Goal: Task Accomplishment & Management: Complete application form

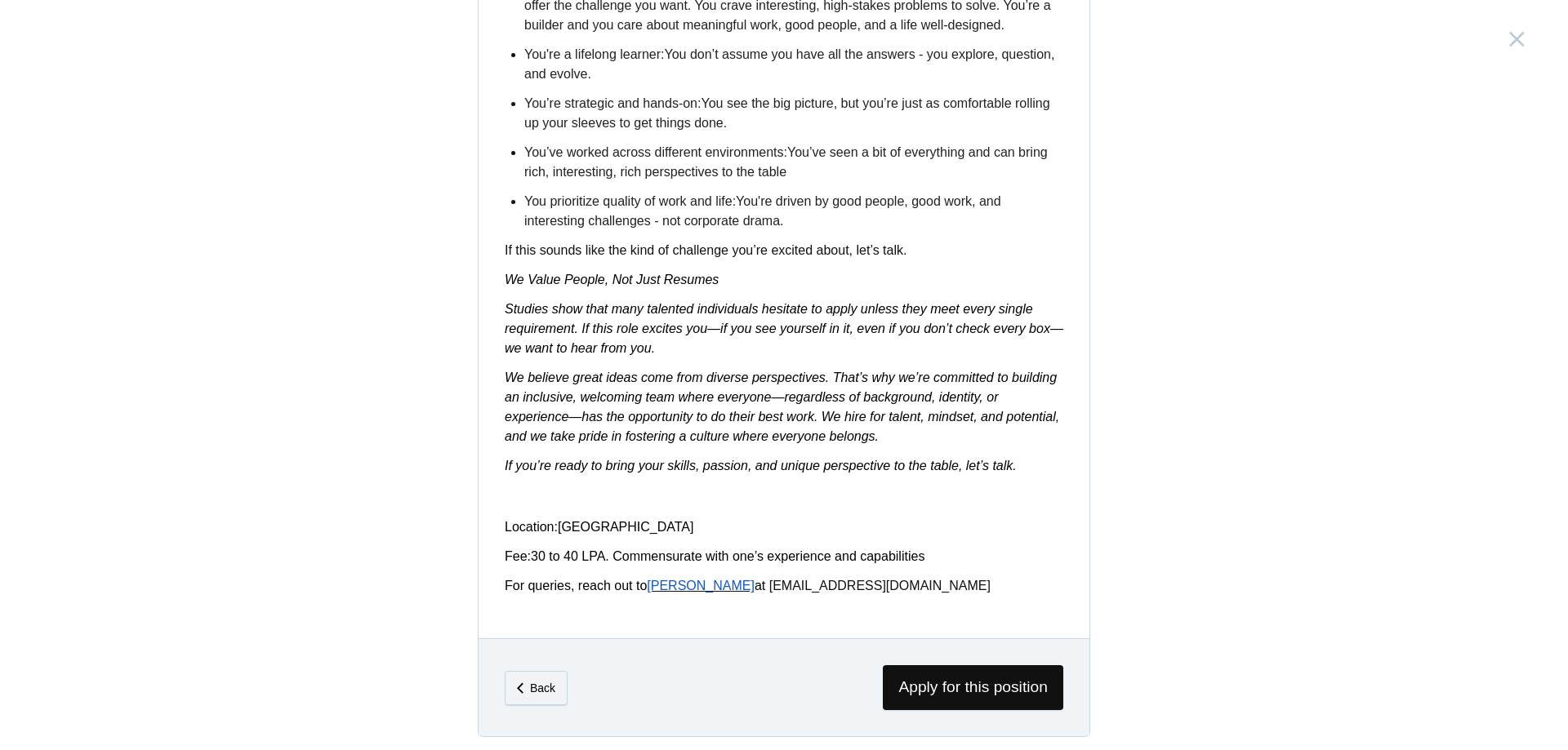
scroll to position [2471, 0]
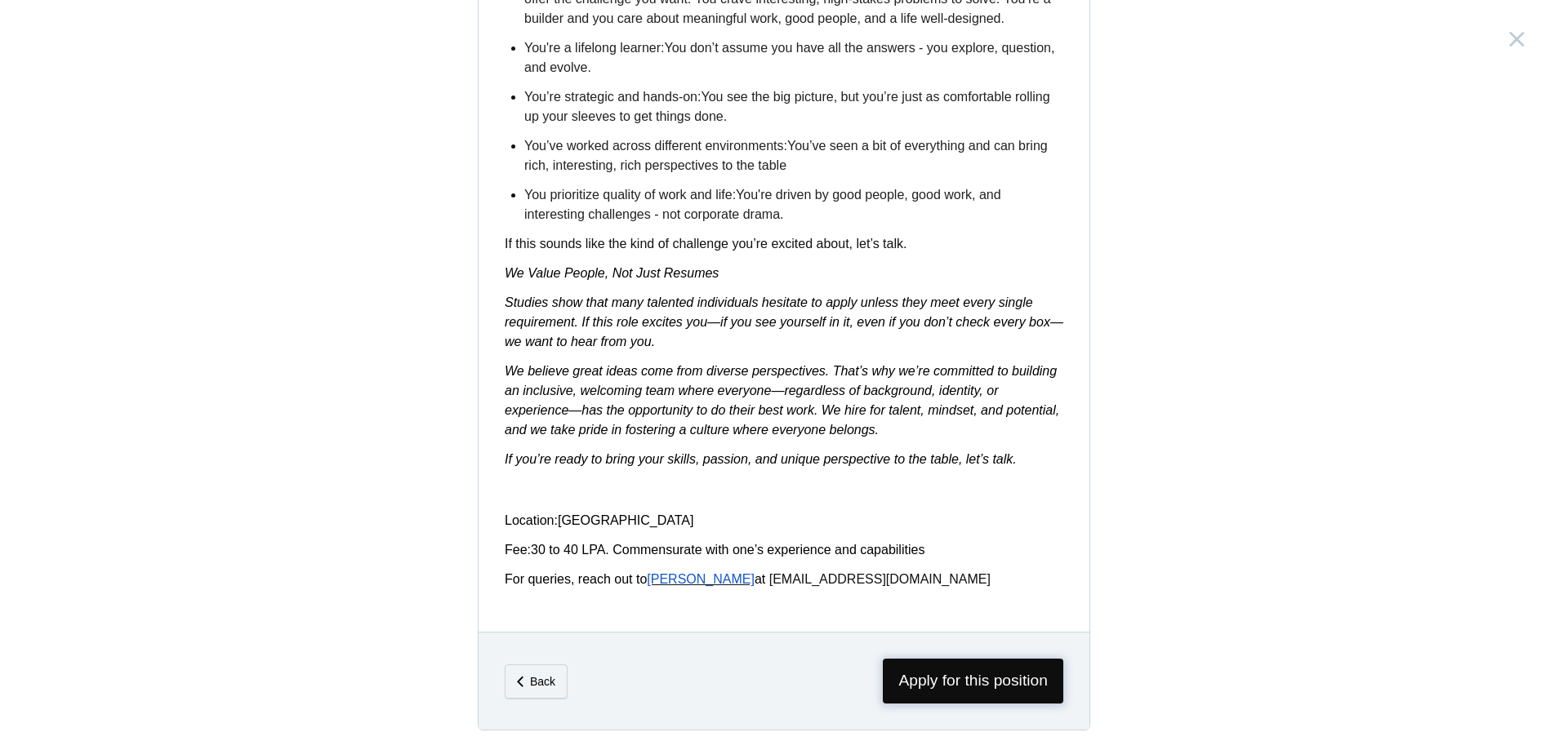
click at [986, 669] on span "Apply for this position" at bounding box center [973, 681] width 180 height 45
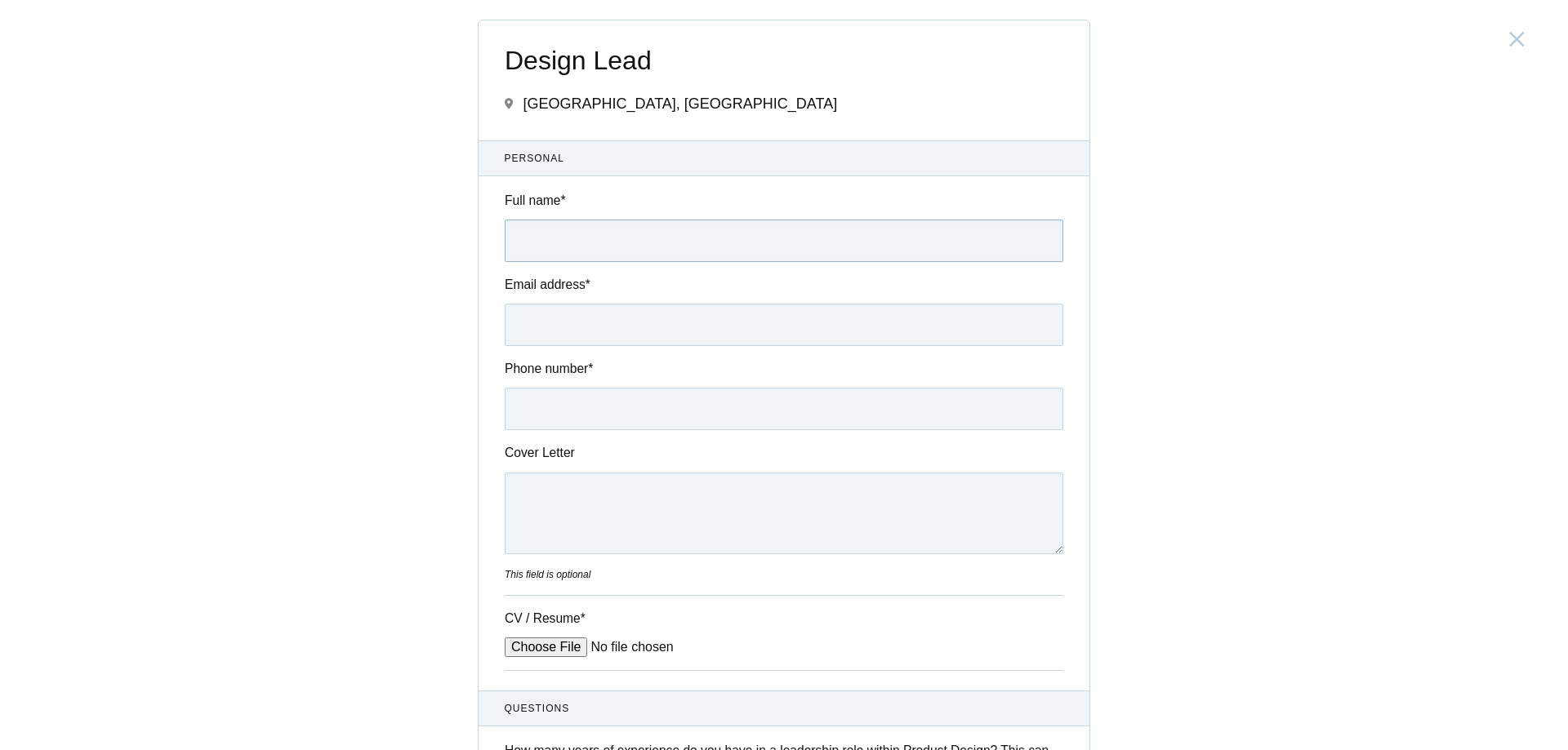
click at [619, 234] on input "Full name *" at bounding box center [784, 241] width 559 height 43
type input "Jonath George John"
type input "jonathgjohn@gmail.com"
type input "07795783693"
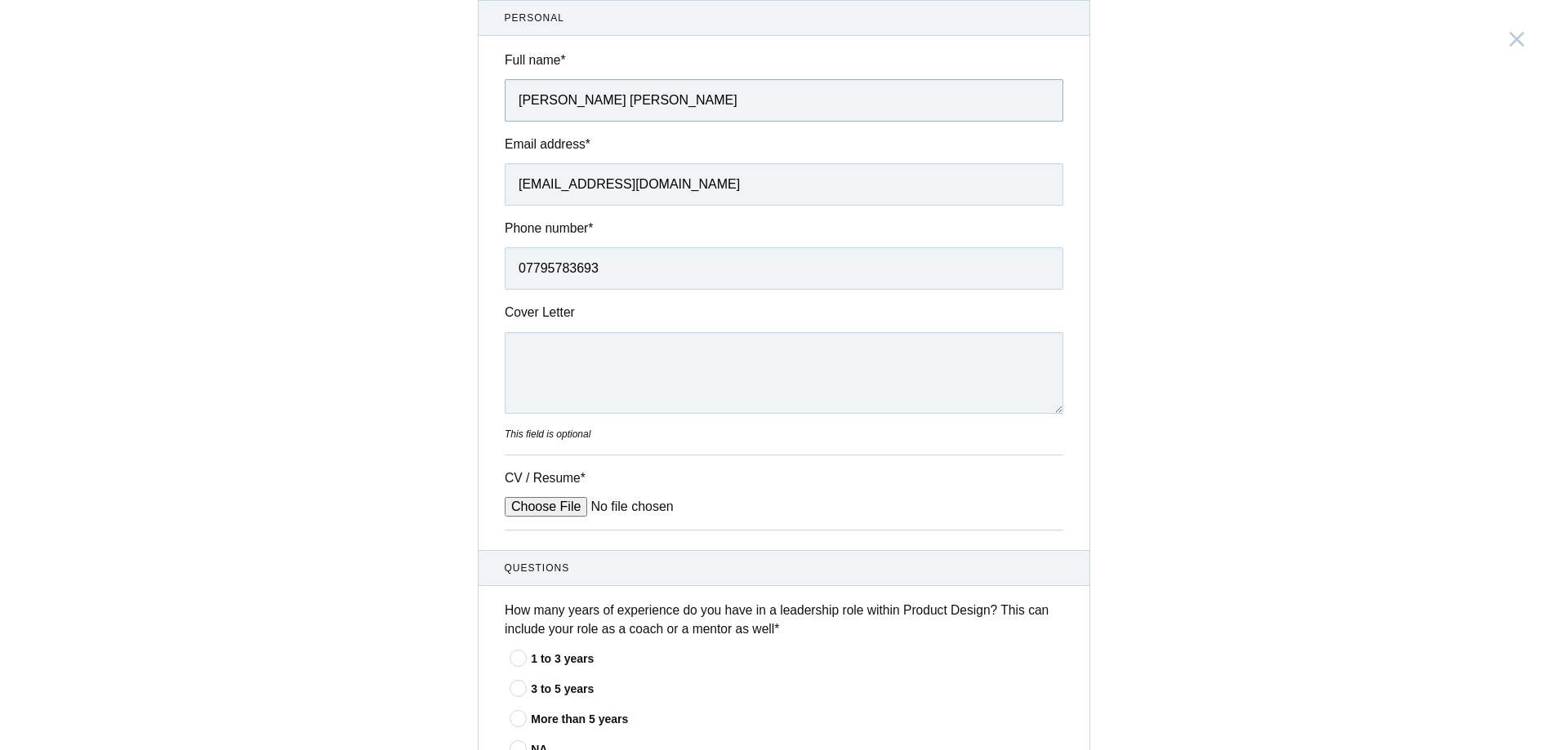
scroll to position [163, 0]
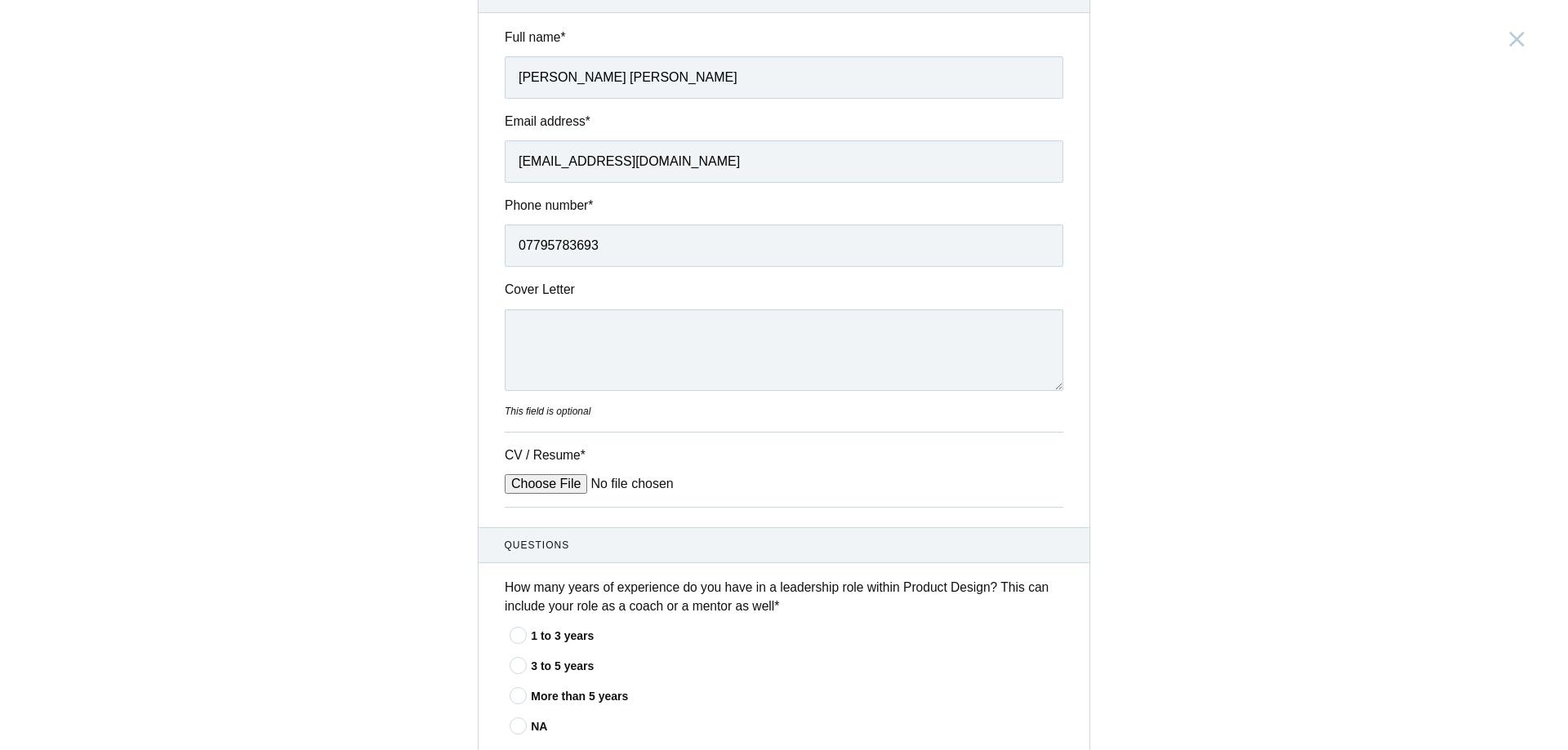
click at [537, 485] on input "CV / Resume *" at bounding box center [628, 484] width 247 height 20
type input "C:\fakepath\Resume_Jonath George John_2025.pdf"
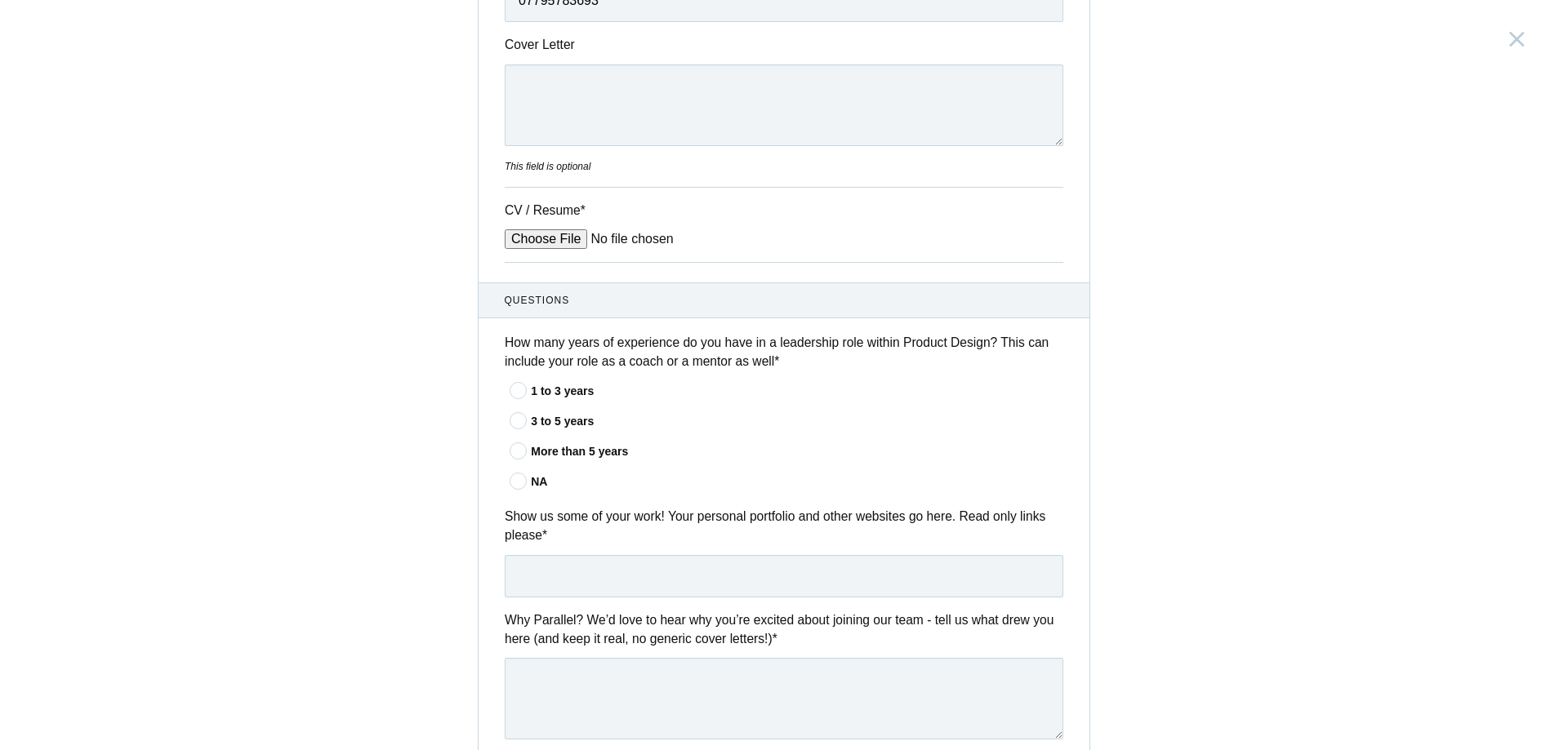
click at [512, 419] on icon at bounding box center [518, 421] width 30 height 10
click at [0, 0] on input"] "3 to 5 years" at bounding box center [0, 0] width 0 height 0
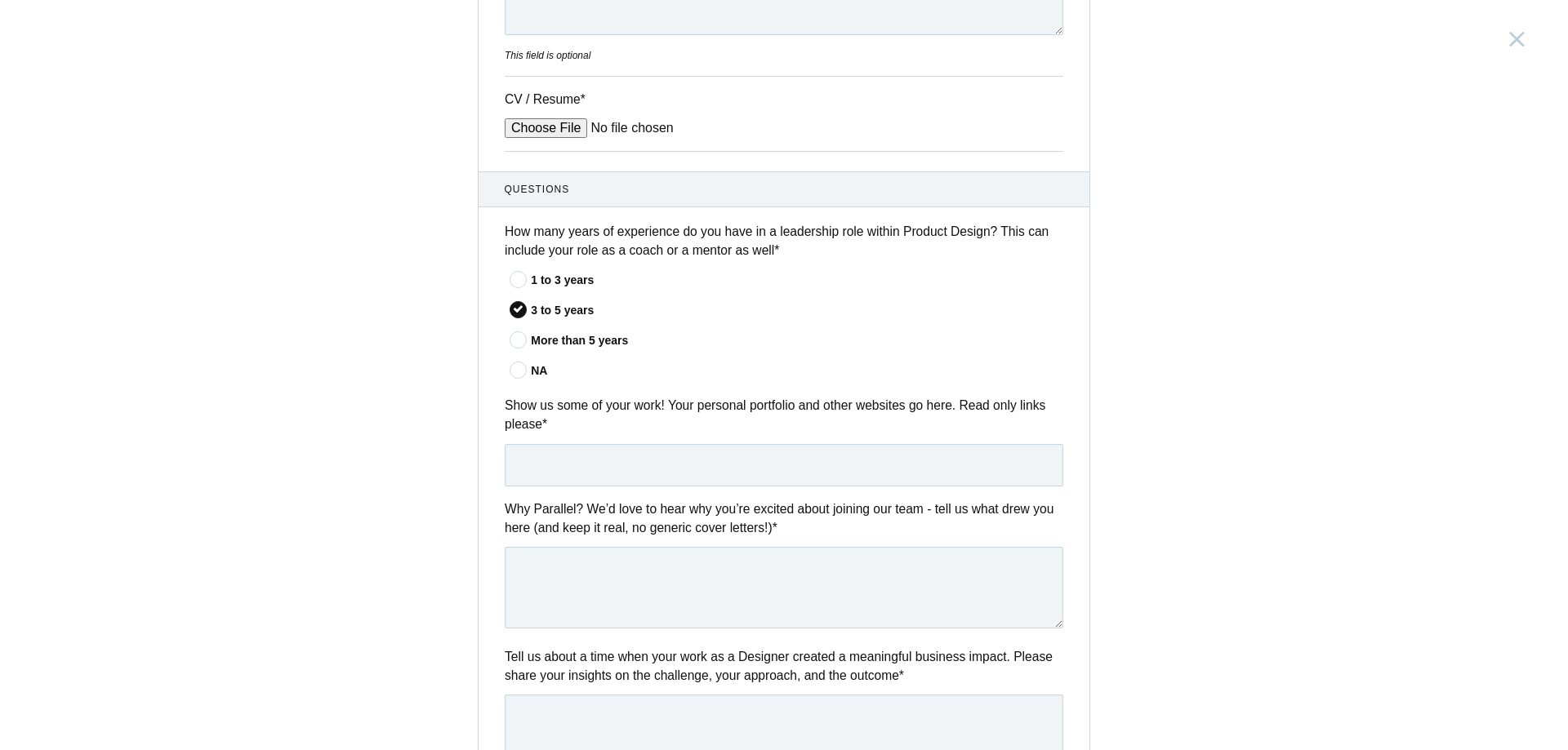
scroll to position [571, 0]
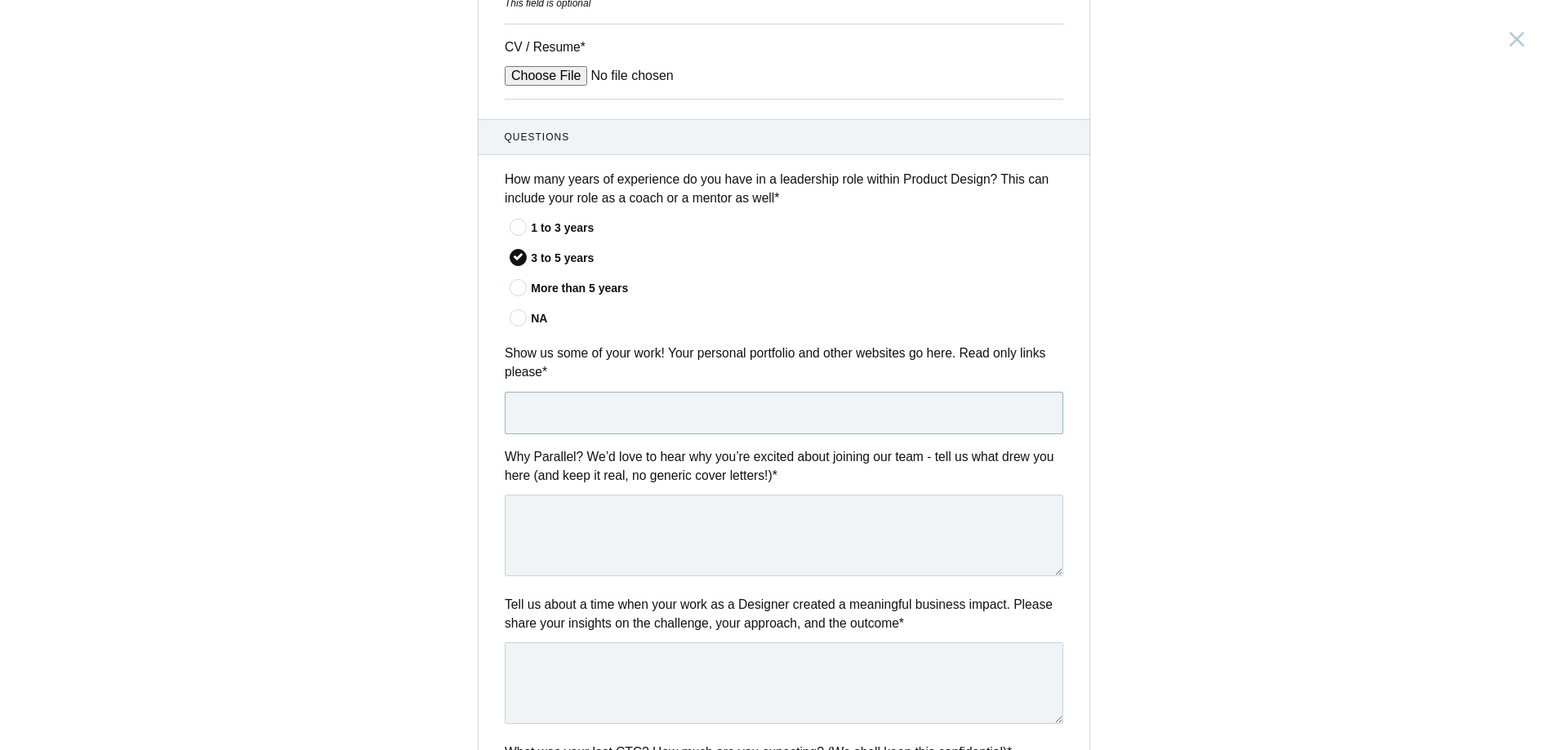
click at [677, 414] on input "text" at bounding box center [784, 413] width 559 height 43
paste input "https://www.behance.net/Jonath_George_John"
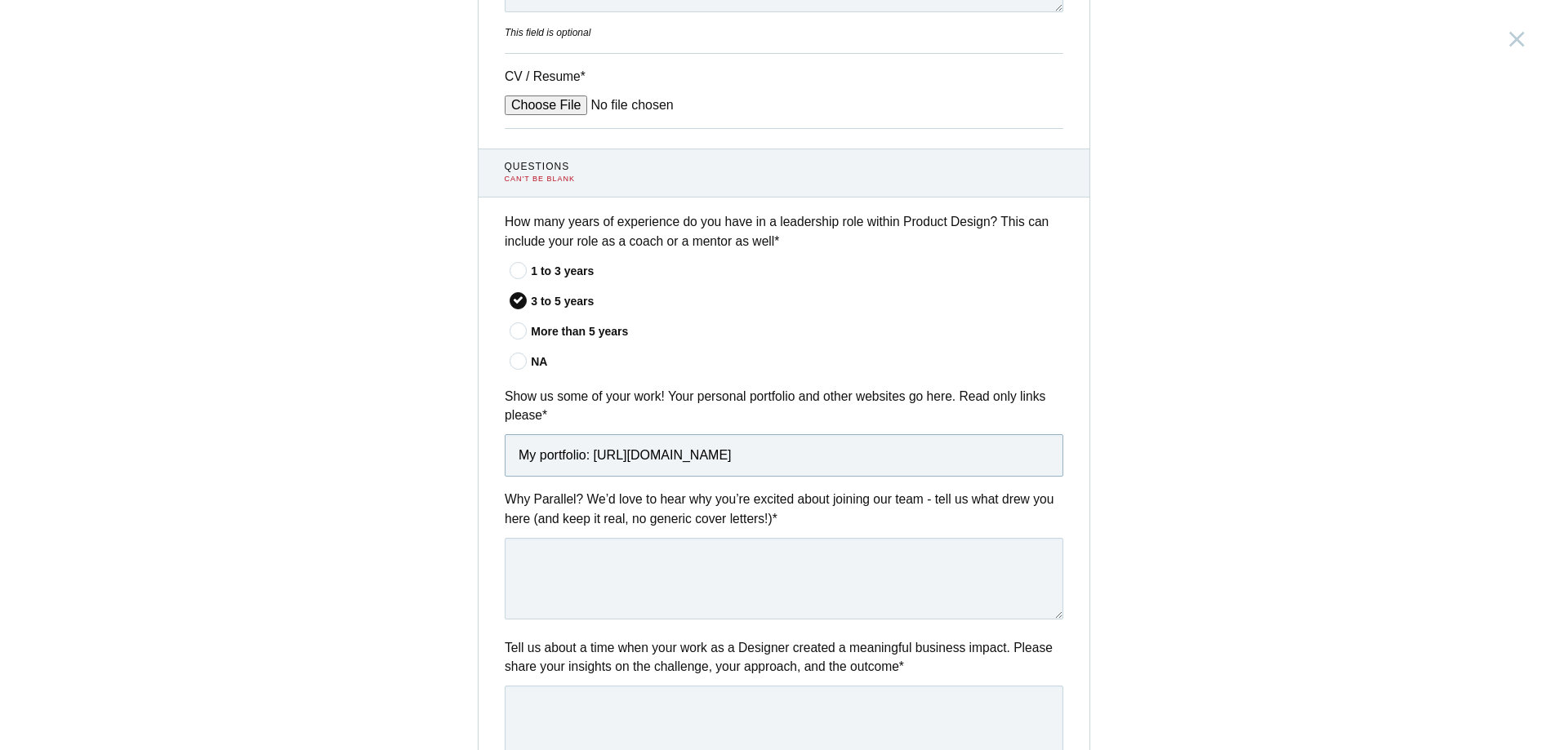
scroll to position [723, 0]
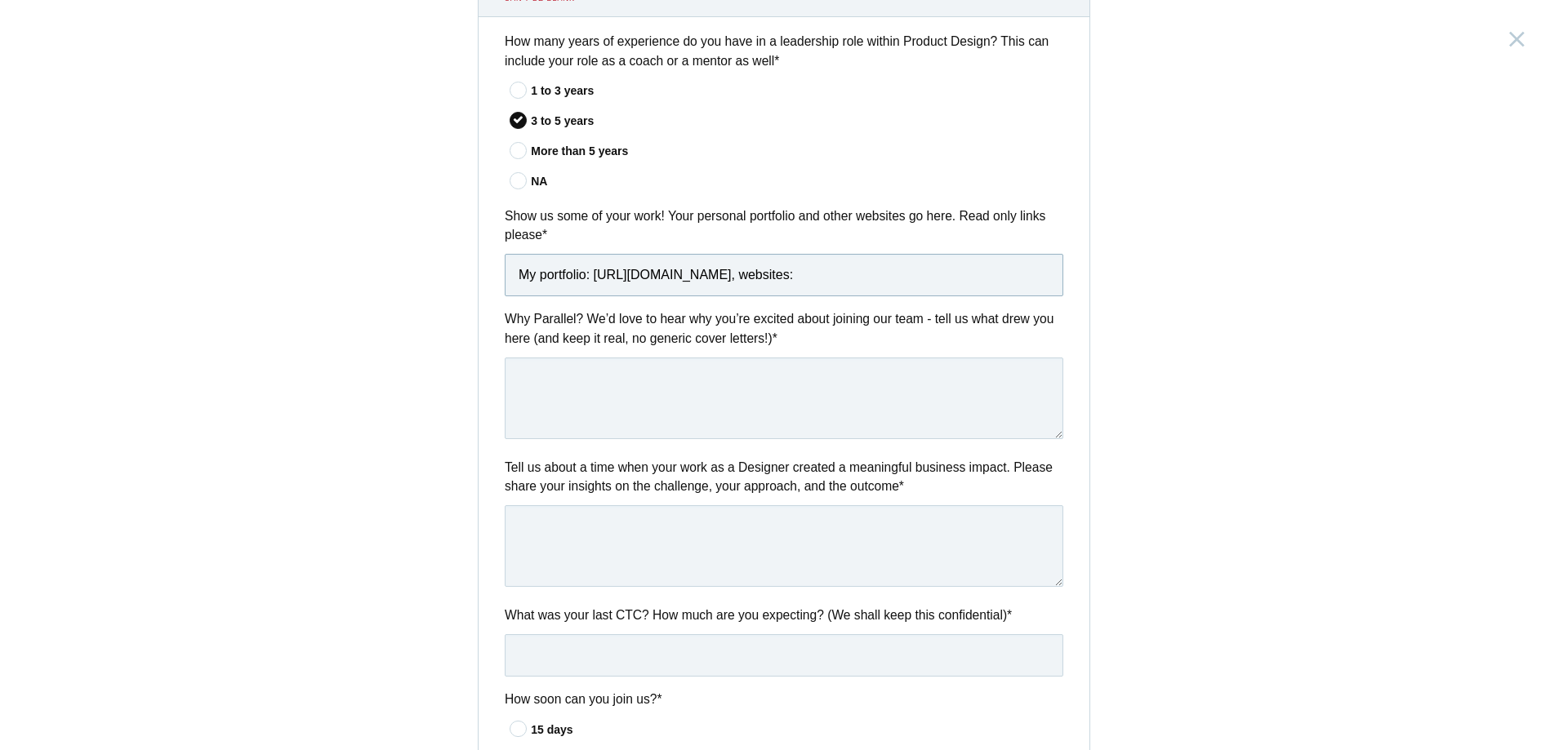
paste input "https://ascendion.com/"
type input "My portfolio: https://www.behance.net/Jonath_George_John,"
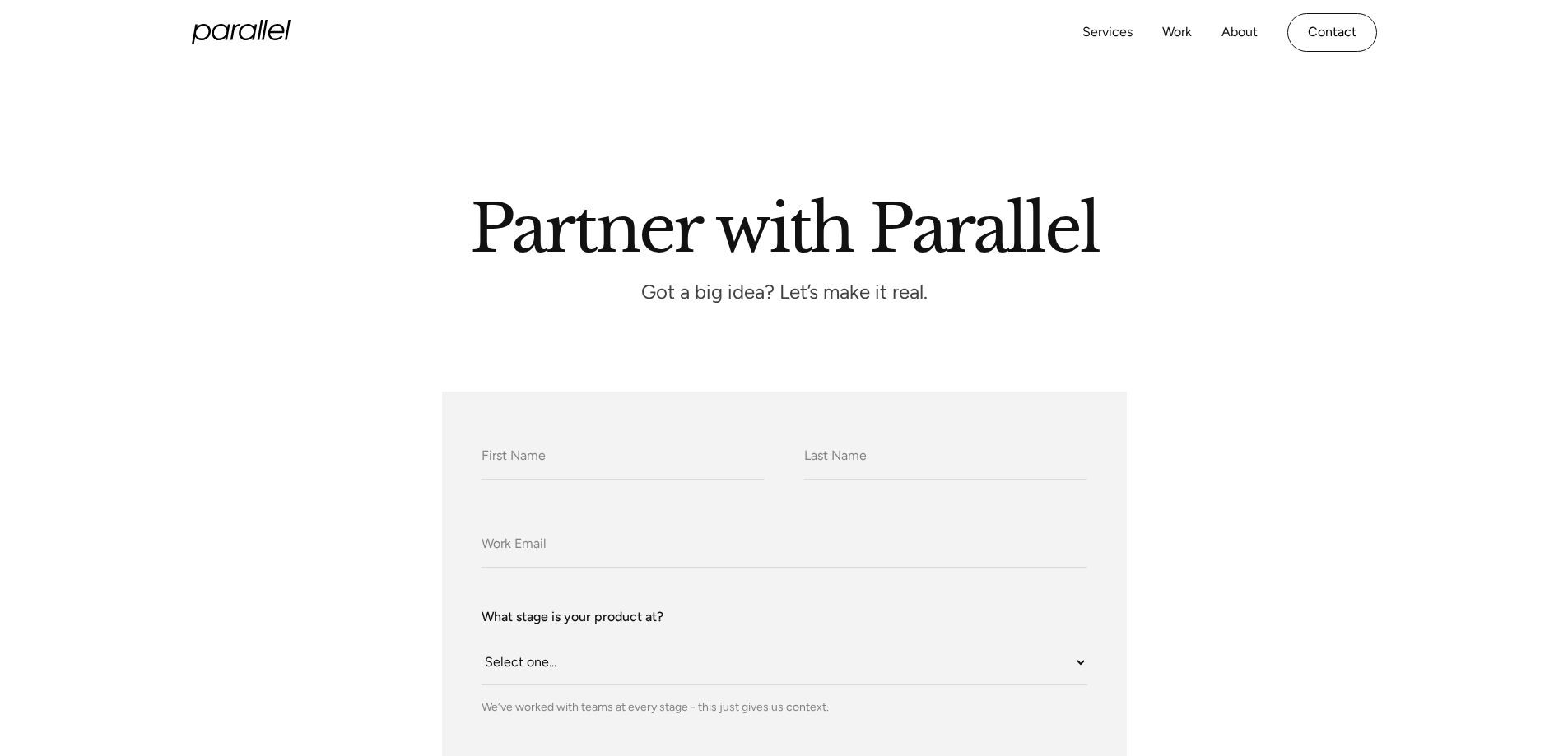
click at [239, 28] on icon "home" at bounding box center [241, 32] width 99 height 25
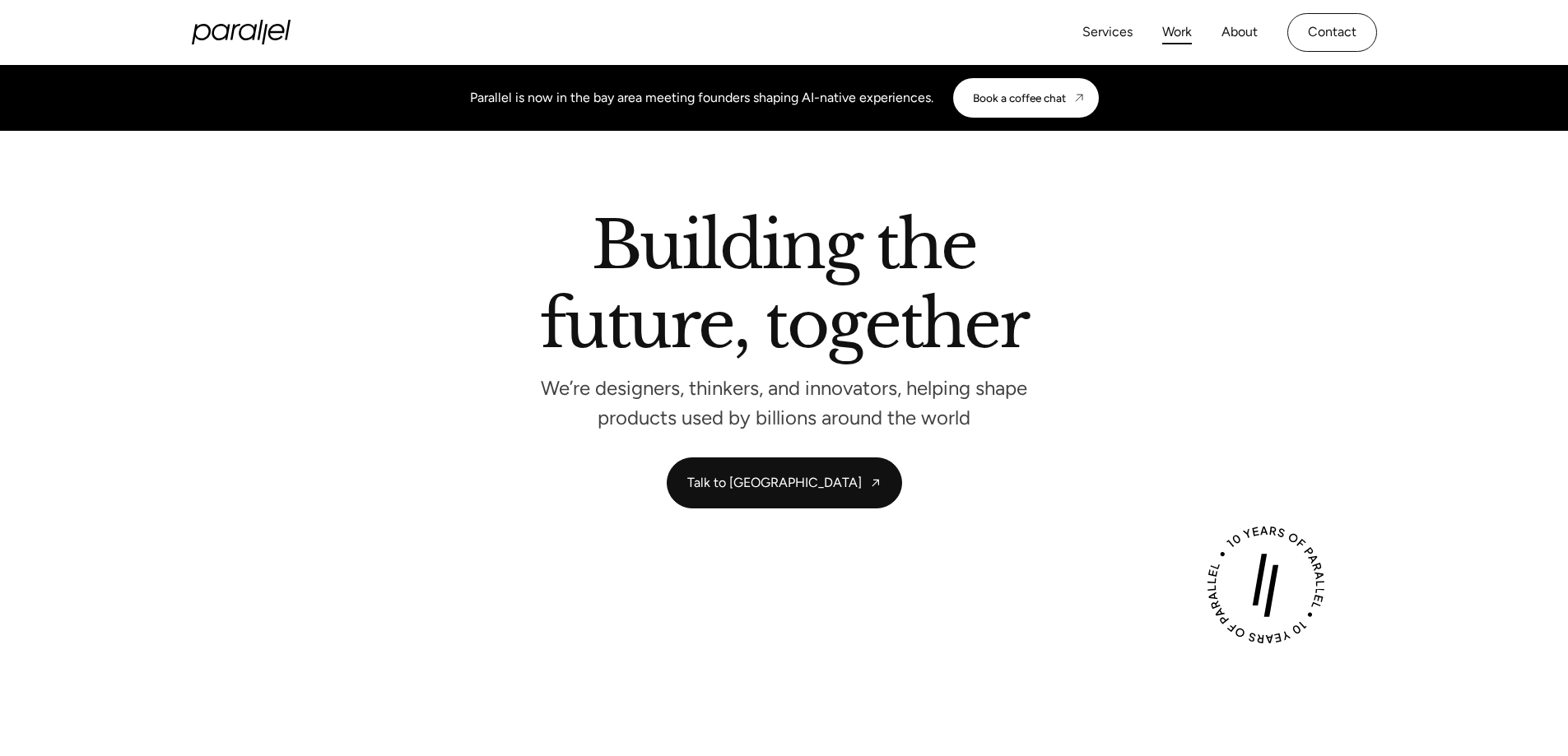
click at [1174, 30] on link "Work" at bounding box center [1177, 33] width 29 height 24
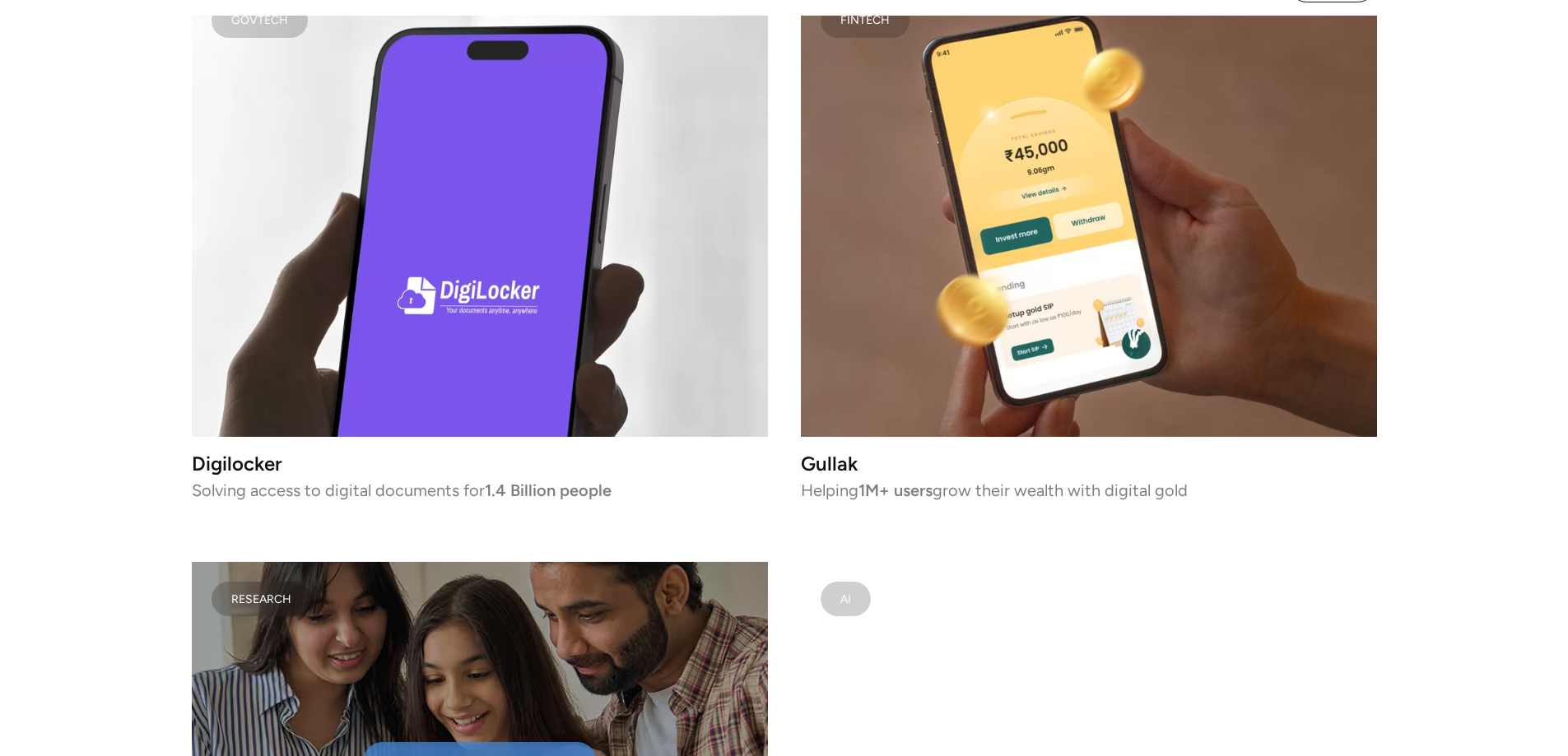
scroll to position [4691, 0]
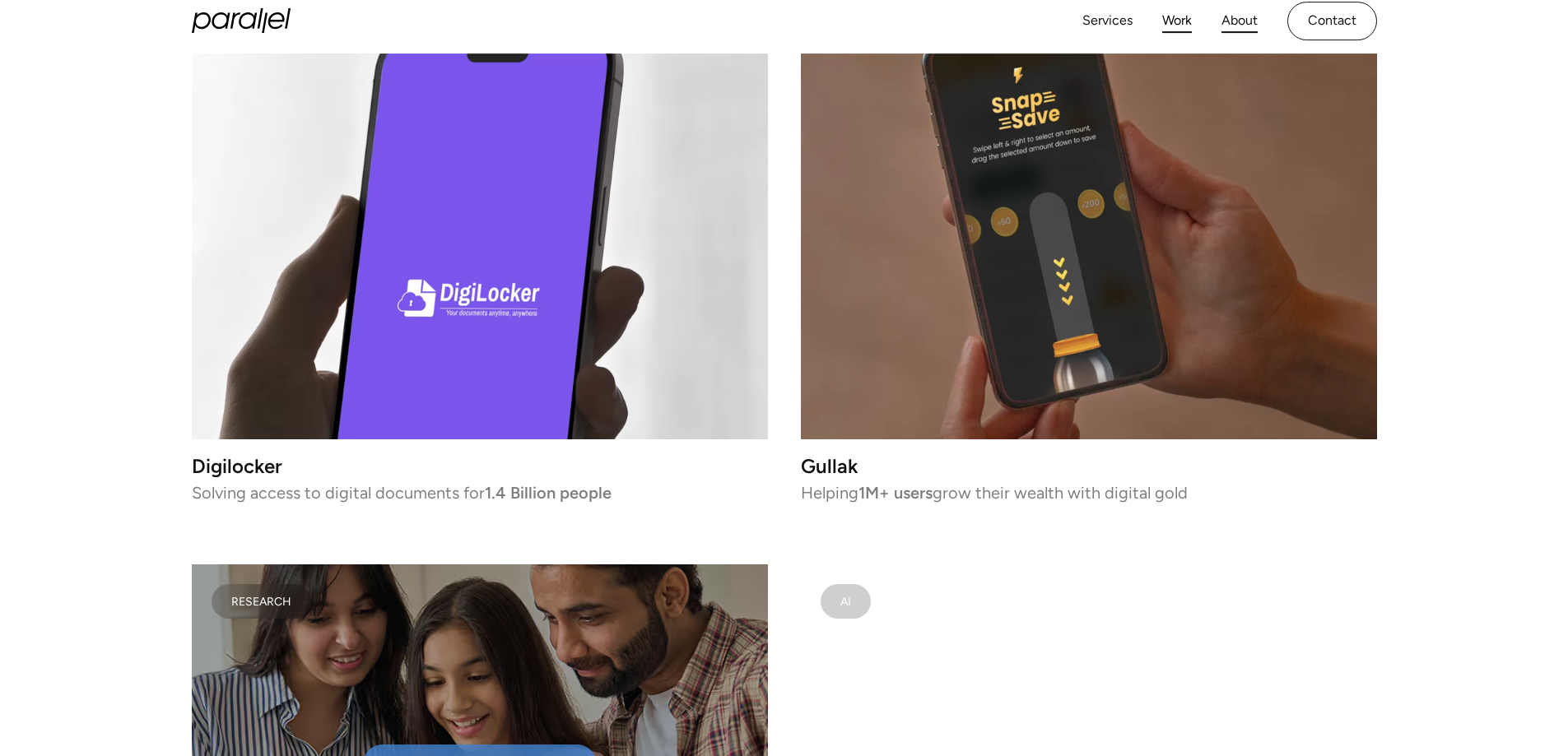
click at [1246, 12] on div "Services Work About Careers Contact" at bounding box center [1229, 21] width 295 height 39
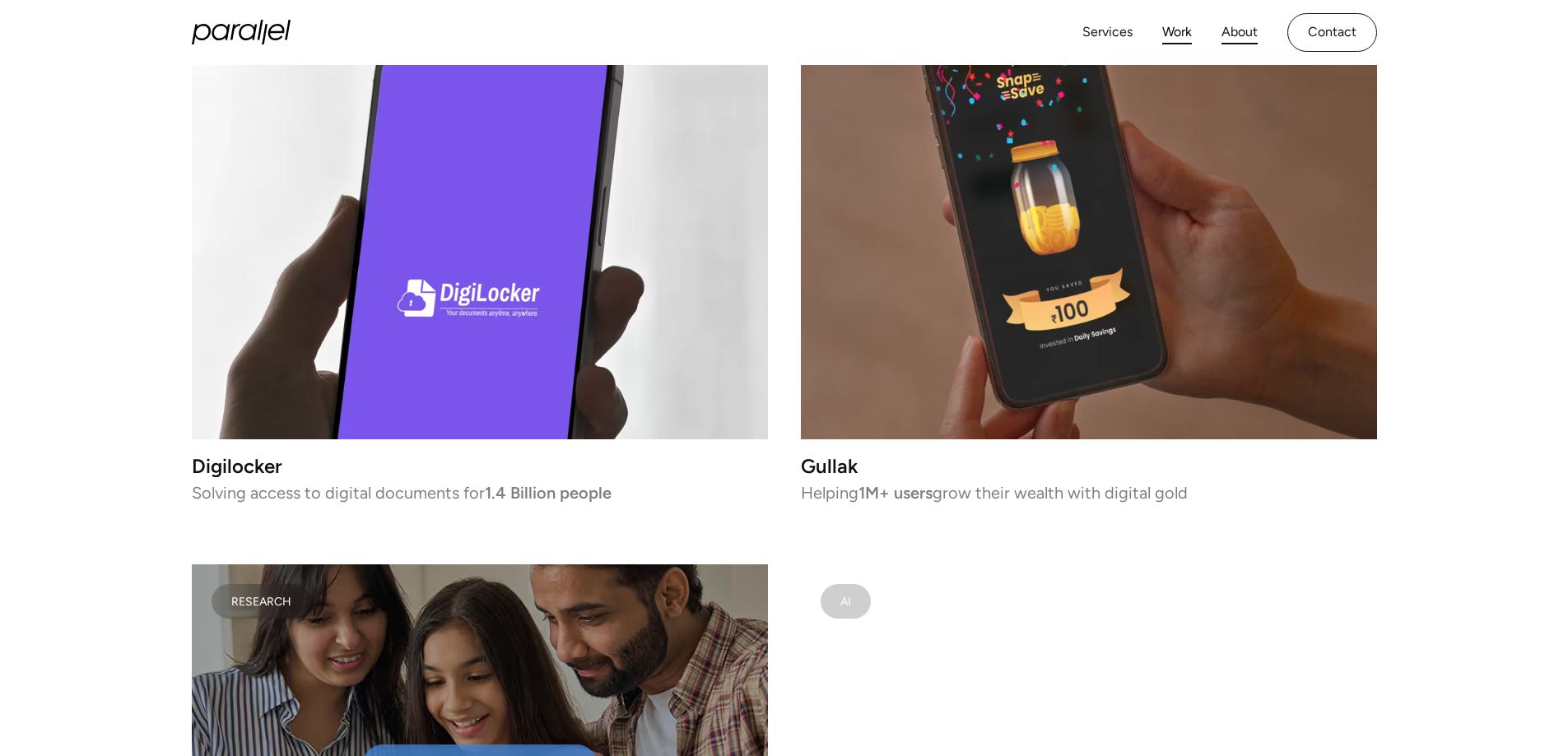
click at [1245, 32] on link "About" at bounding box center [1240, 33] width 36 height 24
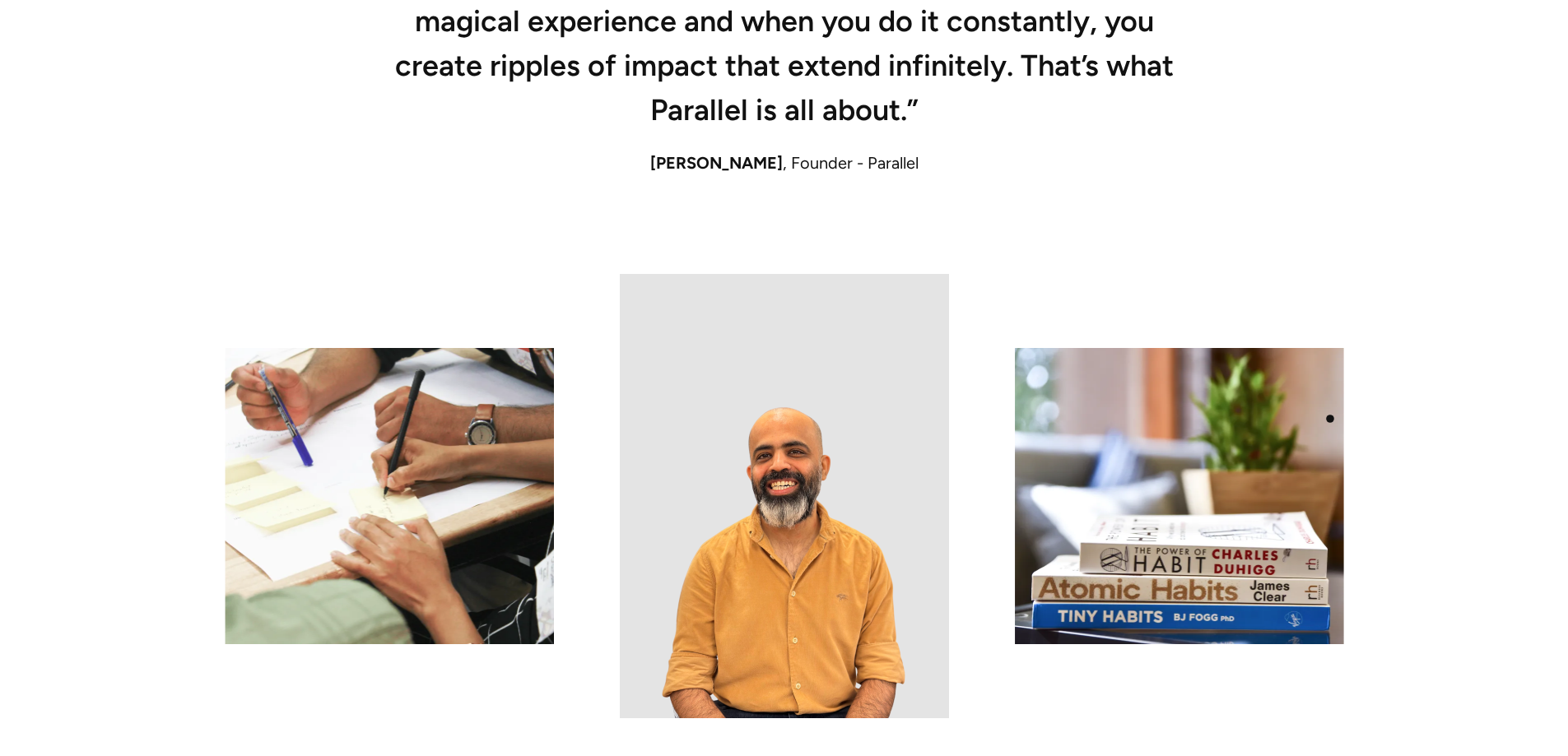
scroll to position [1399, 0]
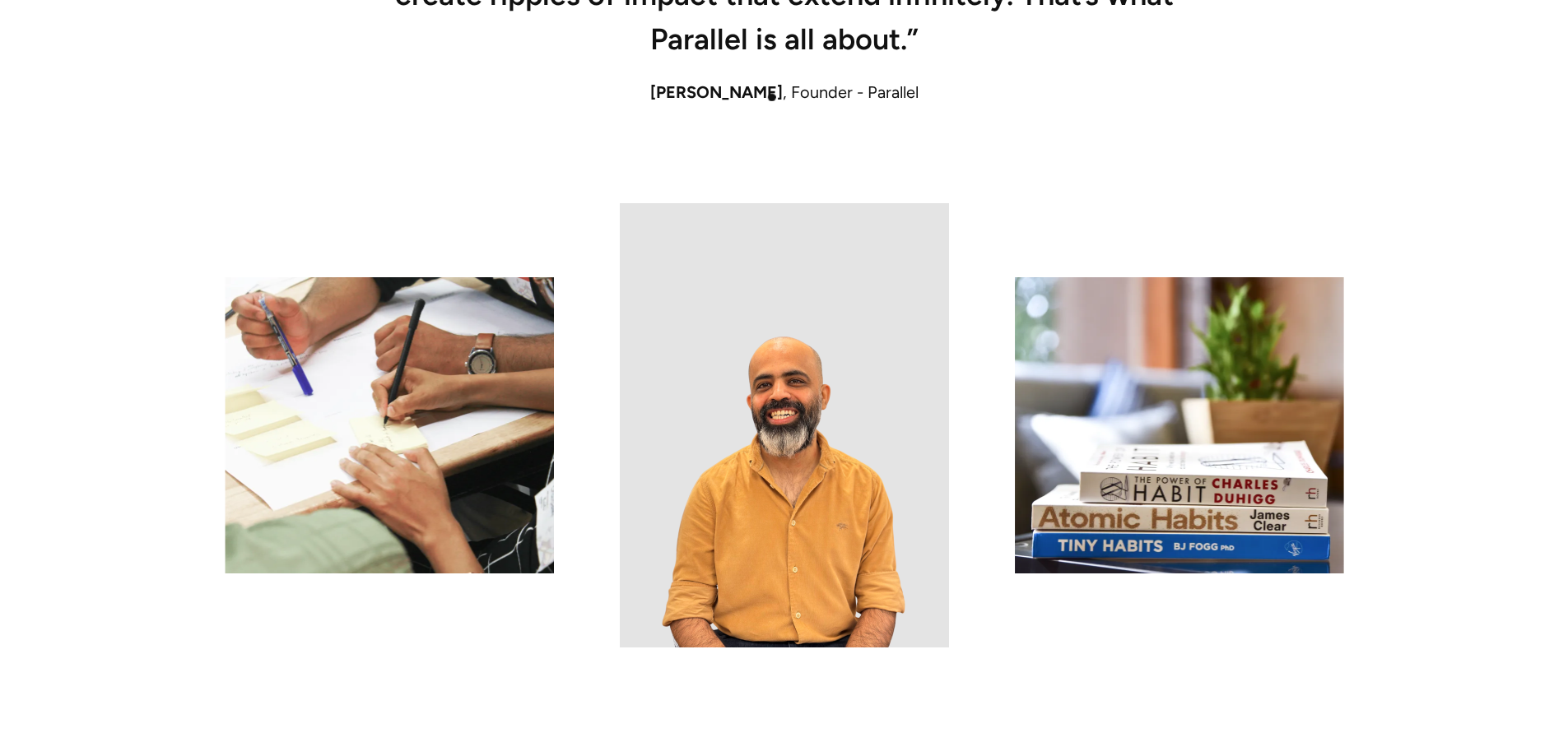
drag, startPoint x: 651, startPoint y: 93, endPoint x: 776, endPoint y: 98, distance: 125.1
click at [776, 98] on div "Robin Dhanwani , Founder - Parallel" at bounding box center [784, 92] width 1119 height 25
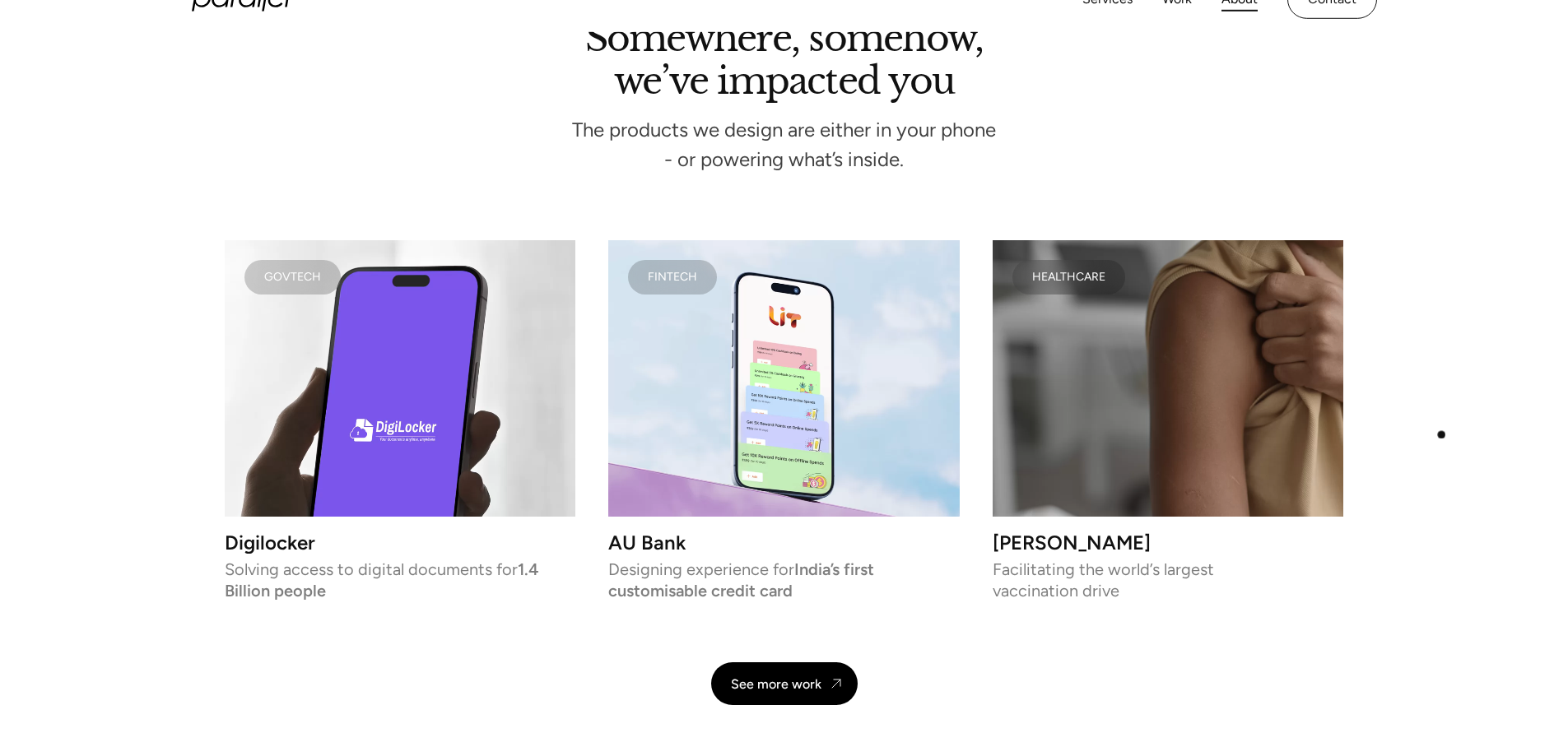
scroll to position [3941, 0]
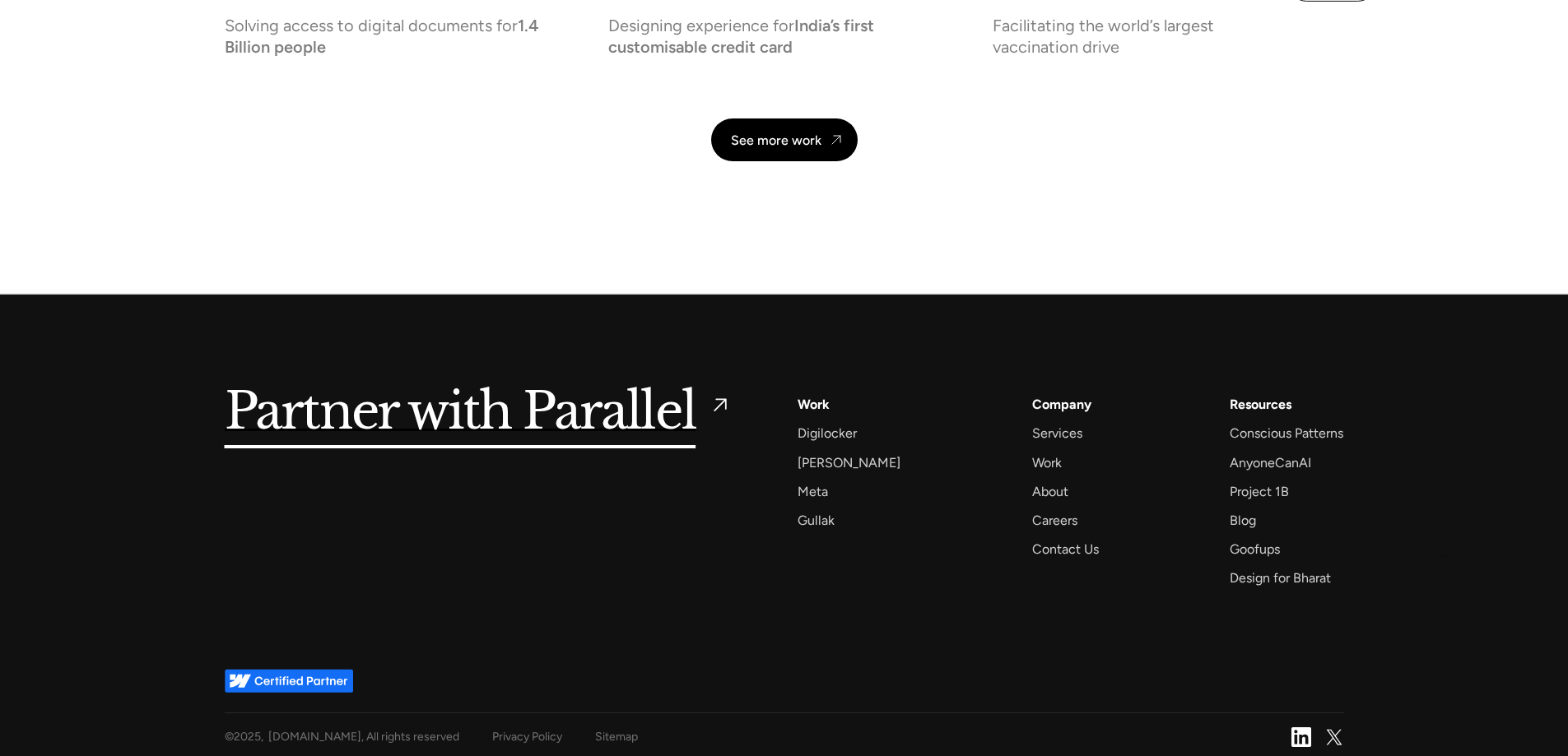
drag, startPoint x: 1440, startPoint y: 316, endPoint x: 1444, endPoint y: 563, distance: 247.0
click at [1038, 518] on div "Careers" at bounding box center [1054, 521] width 46 height 22
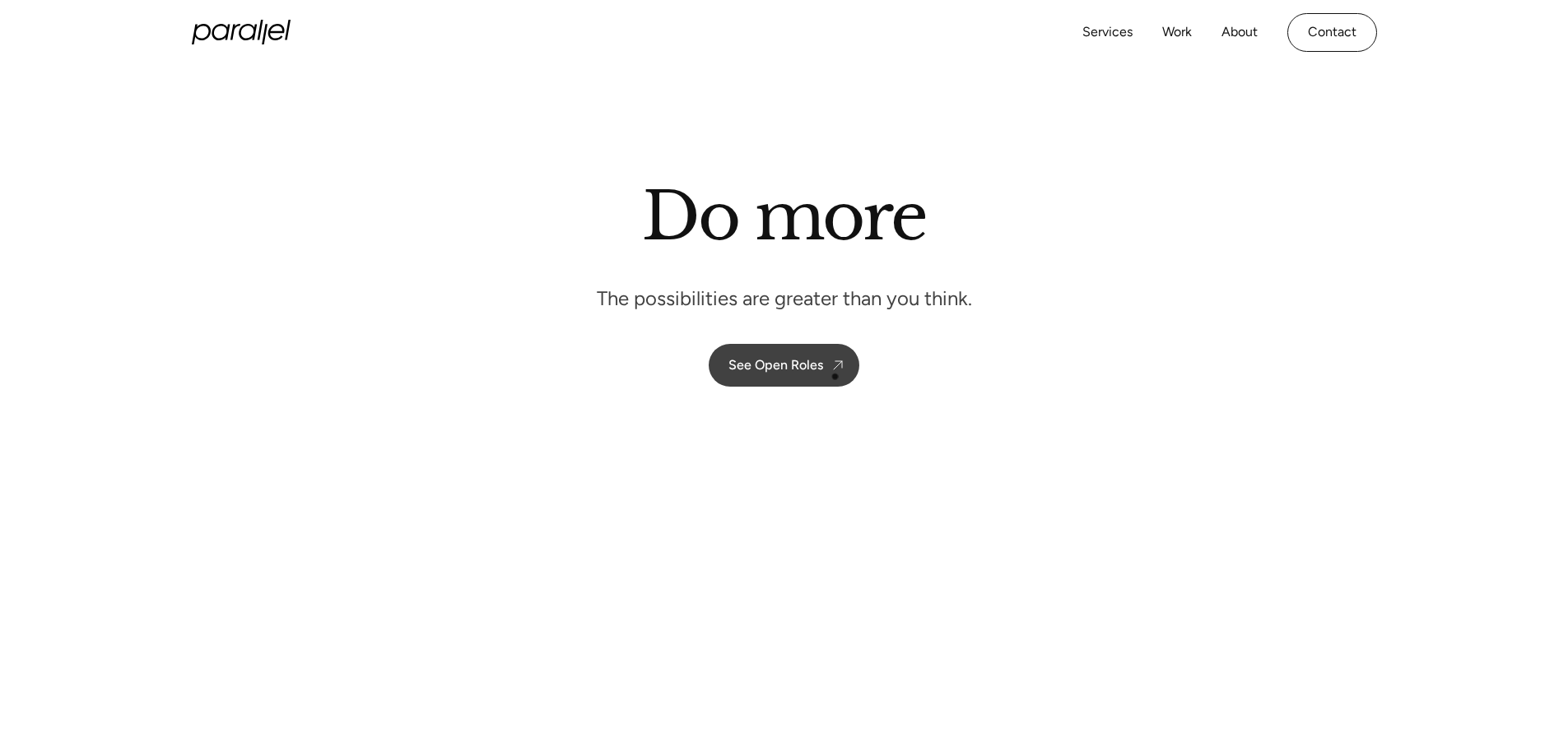
click at [827, 371] on link "See Open Roles" at bounding box center [784, 366] width 151 height 43
drag, startPoint x: 1386, startPoint y: 542, endPoint x: 1425, endPoint y: 224, distance: 320.4
click at [1118, 34] on link "Services" at bounding box center [1107, 33] width 50 height 24
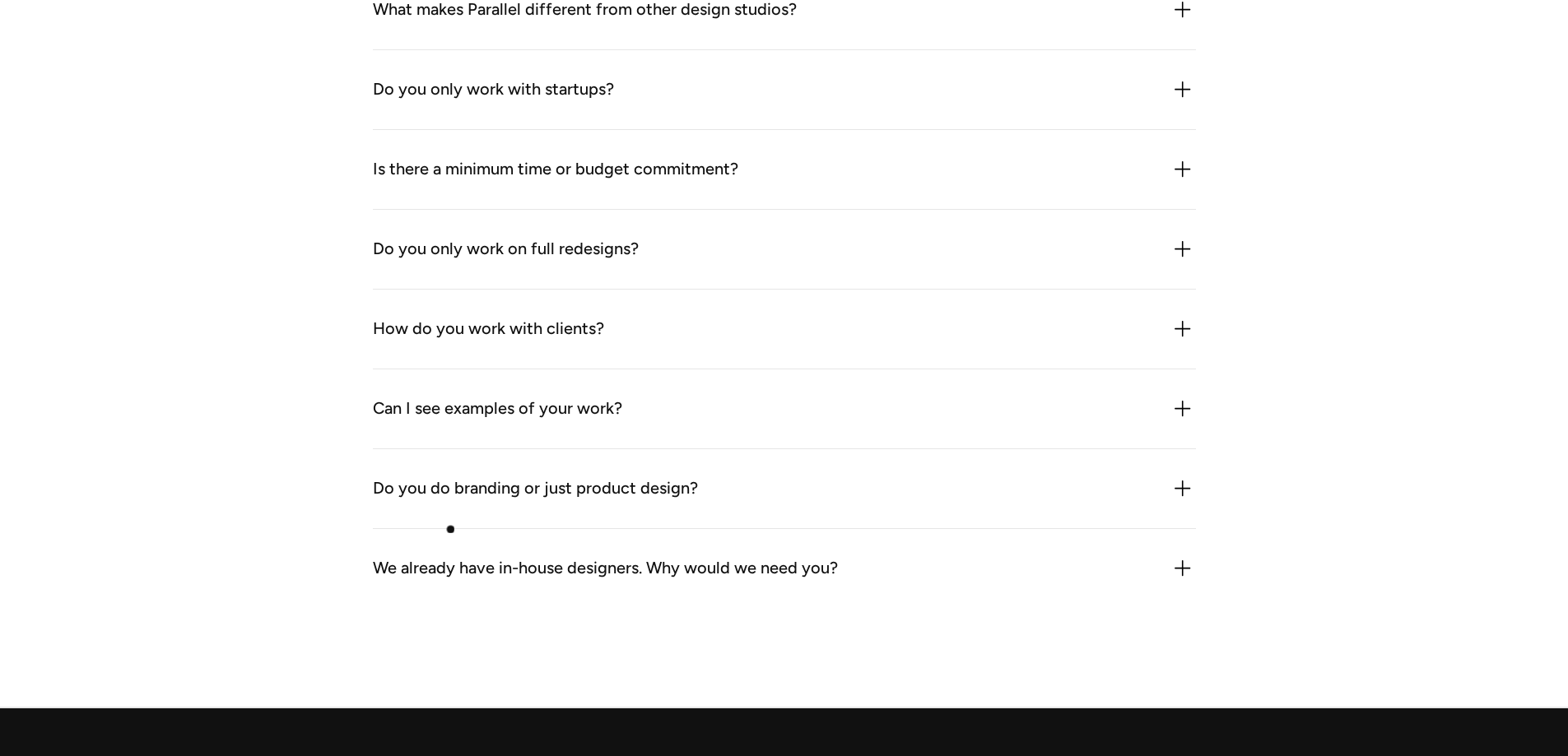
scroll to position [4770, 0]
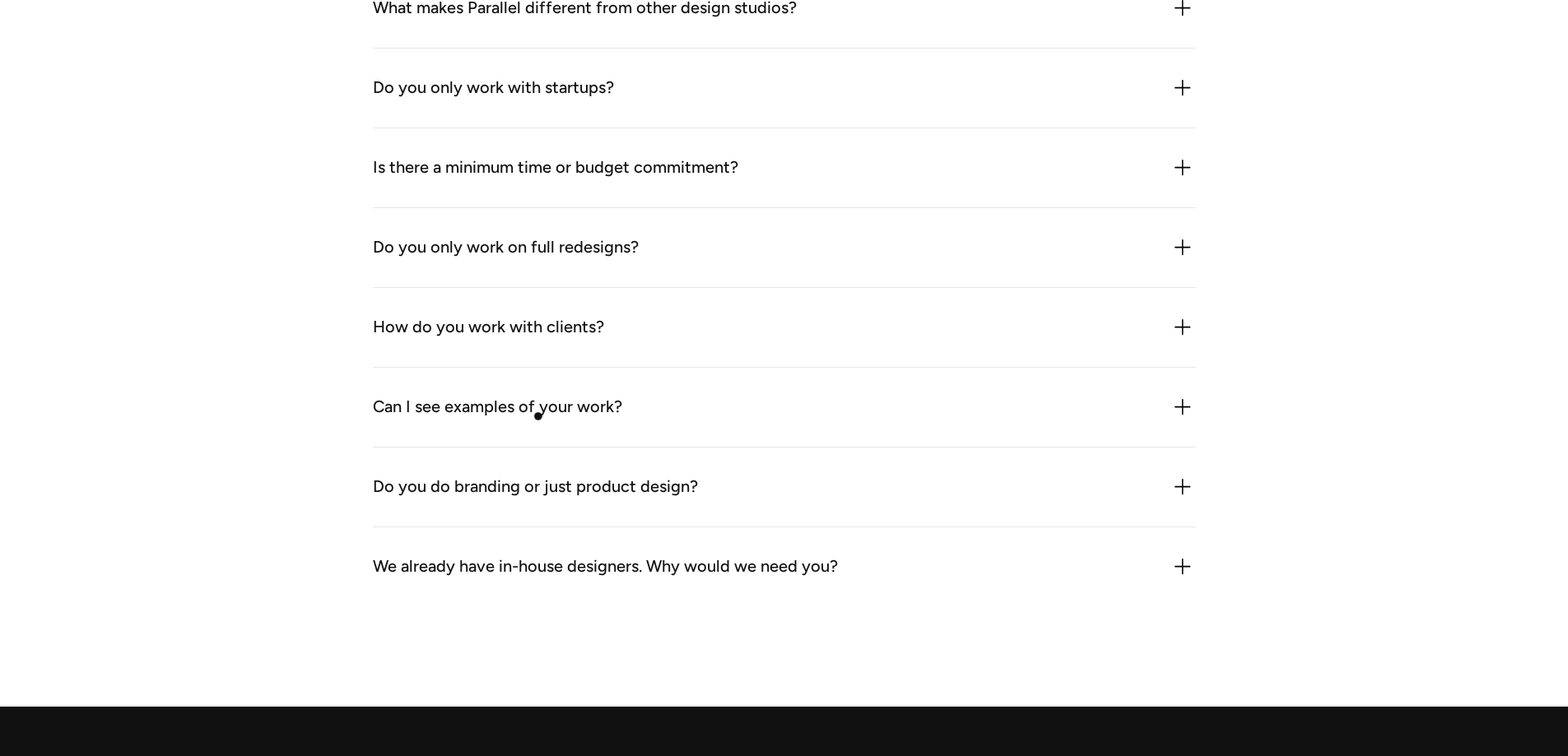
click at [540, 414] on div "Can I see examples of your work?" at bounding box center [497, 407] width 249 height 27
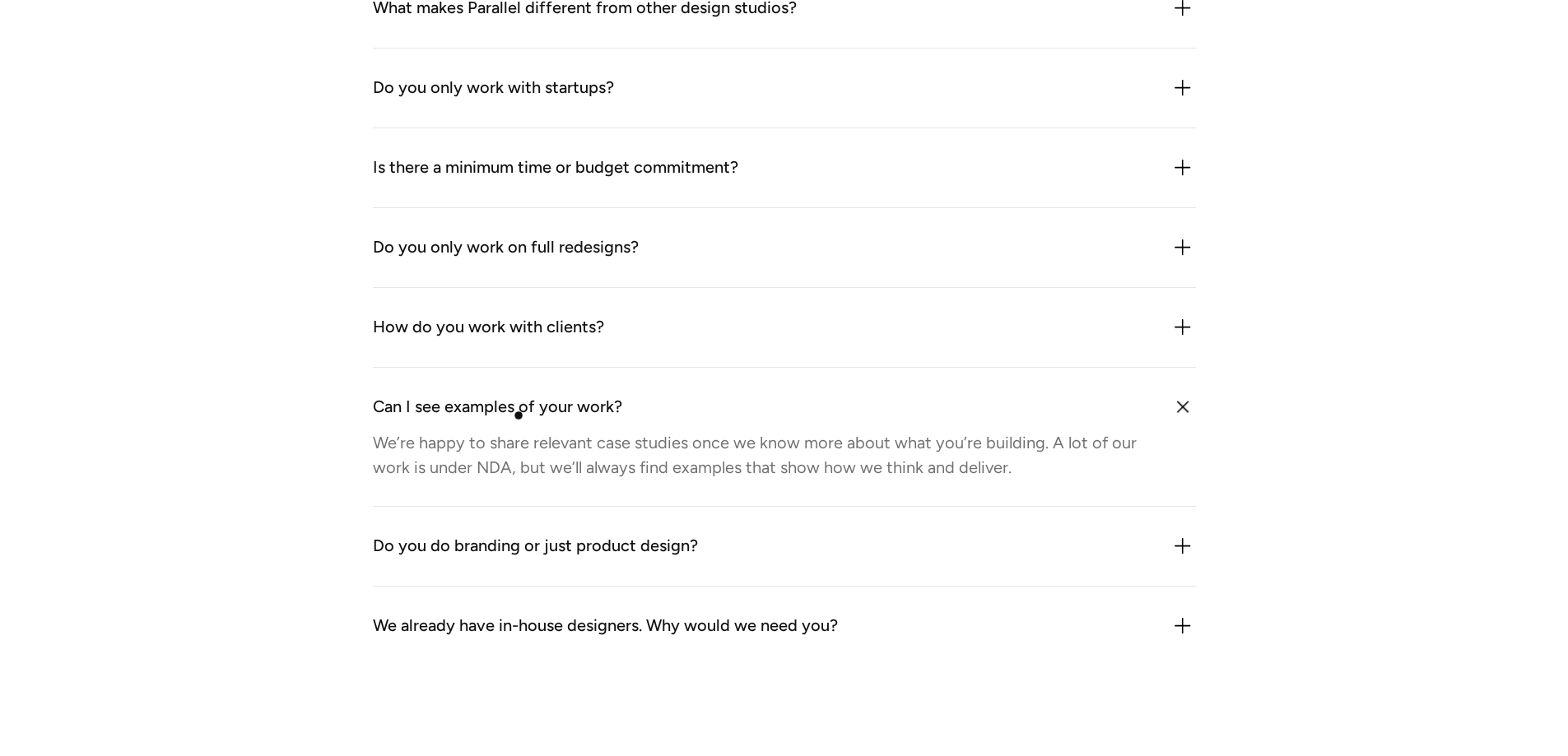
click at [518, 415] on div "Can I see examples of your work?" at bounding box center [497, 407] width 249 height 27
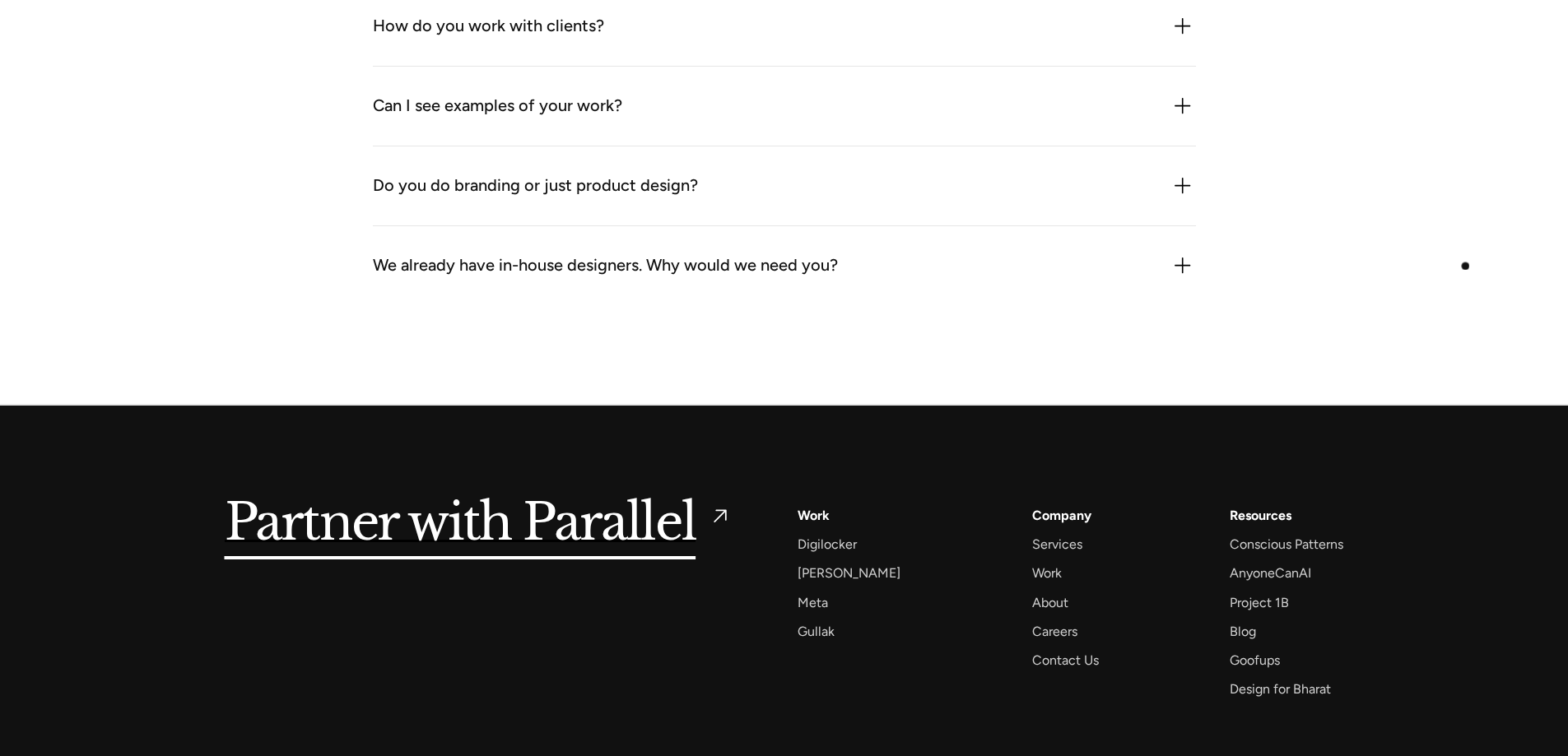
scroll to position [5187, 0]
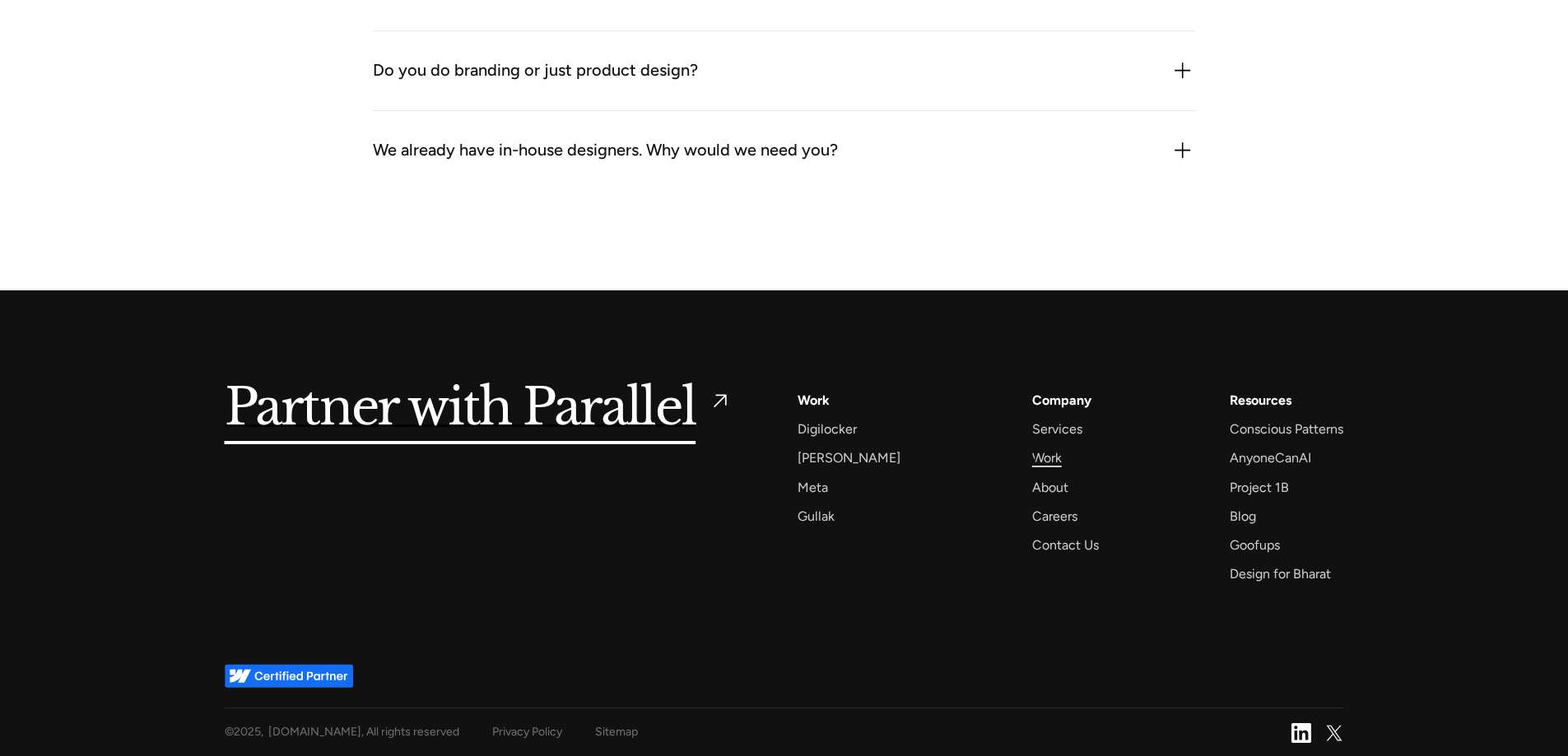
click at [1033, 460] on div "Work" at bounding box center [1046, 458] width 29 height 22
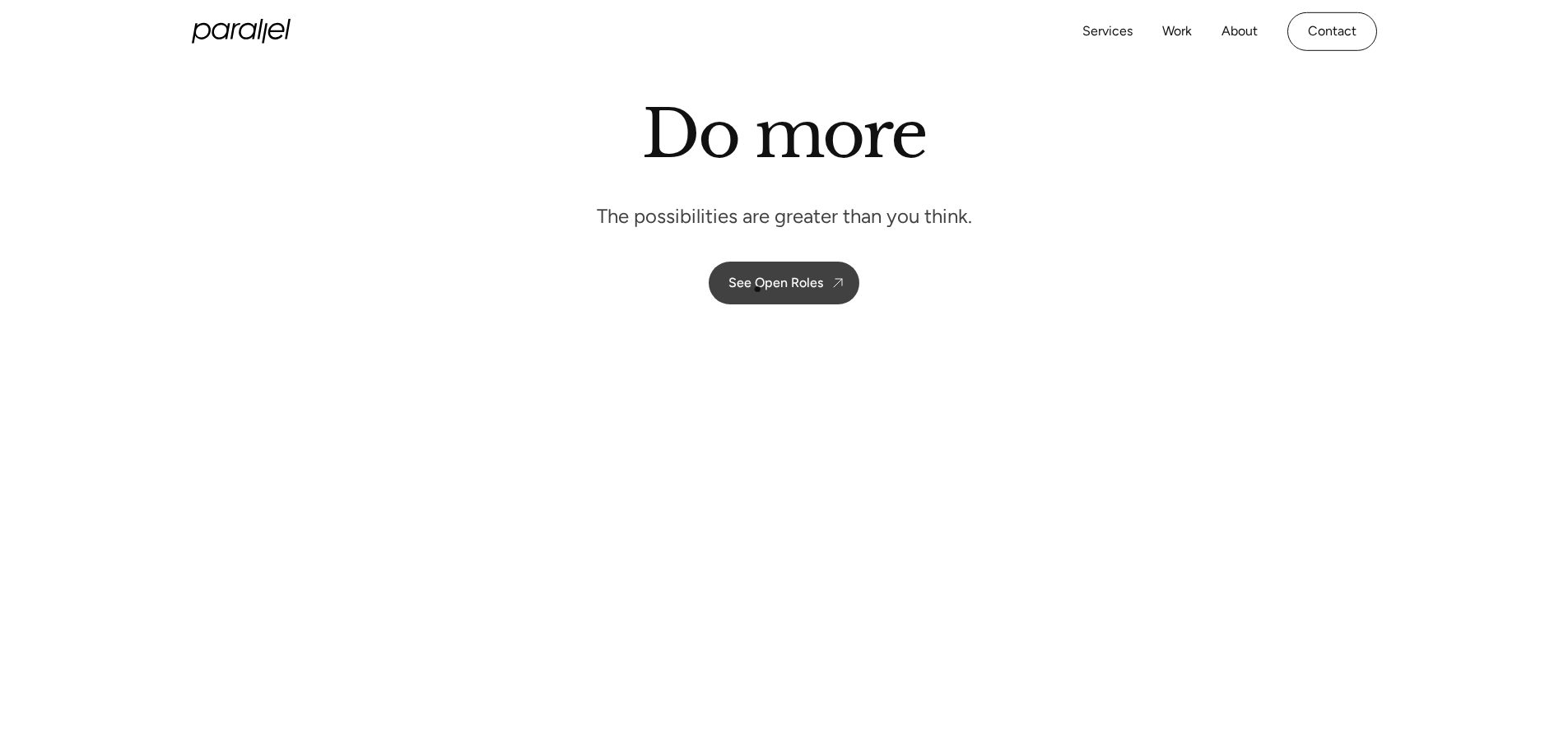
click at [756, 297] on link "See Open Roles" at bounding box center [784, 284] width 151 height 43
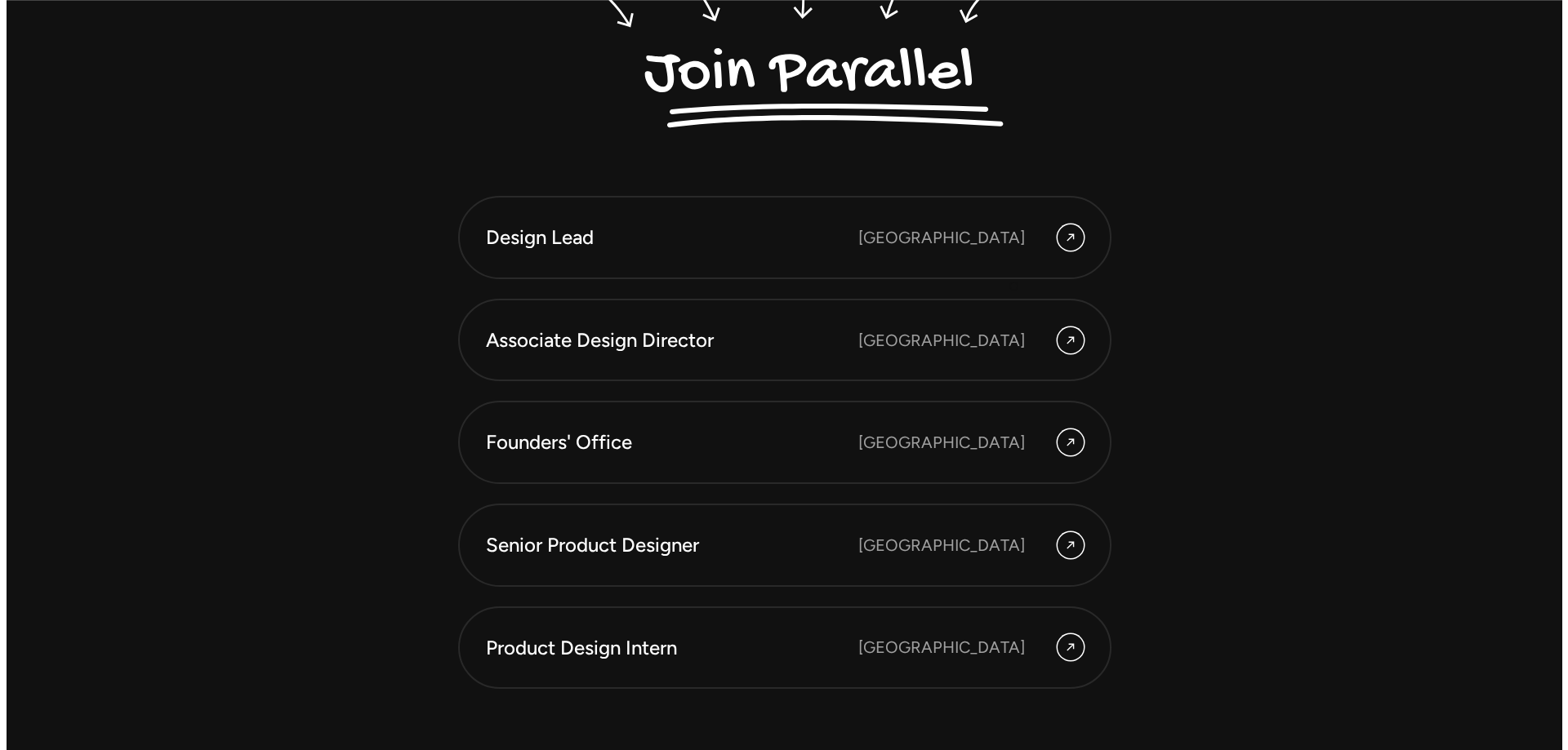
scroll to position [4599, 0]
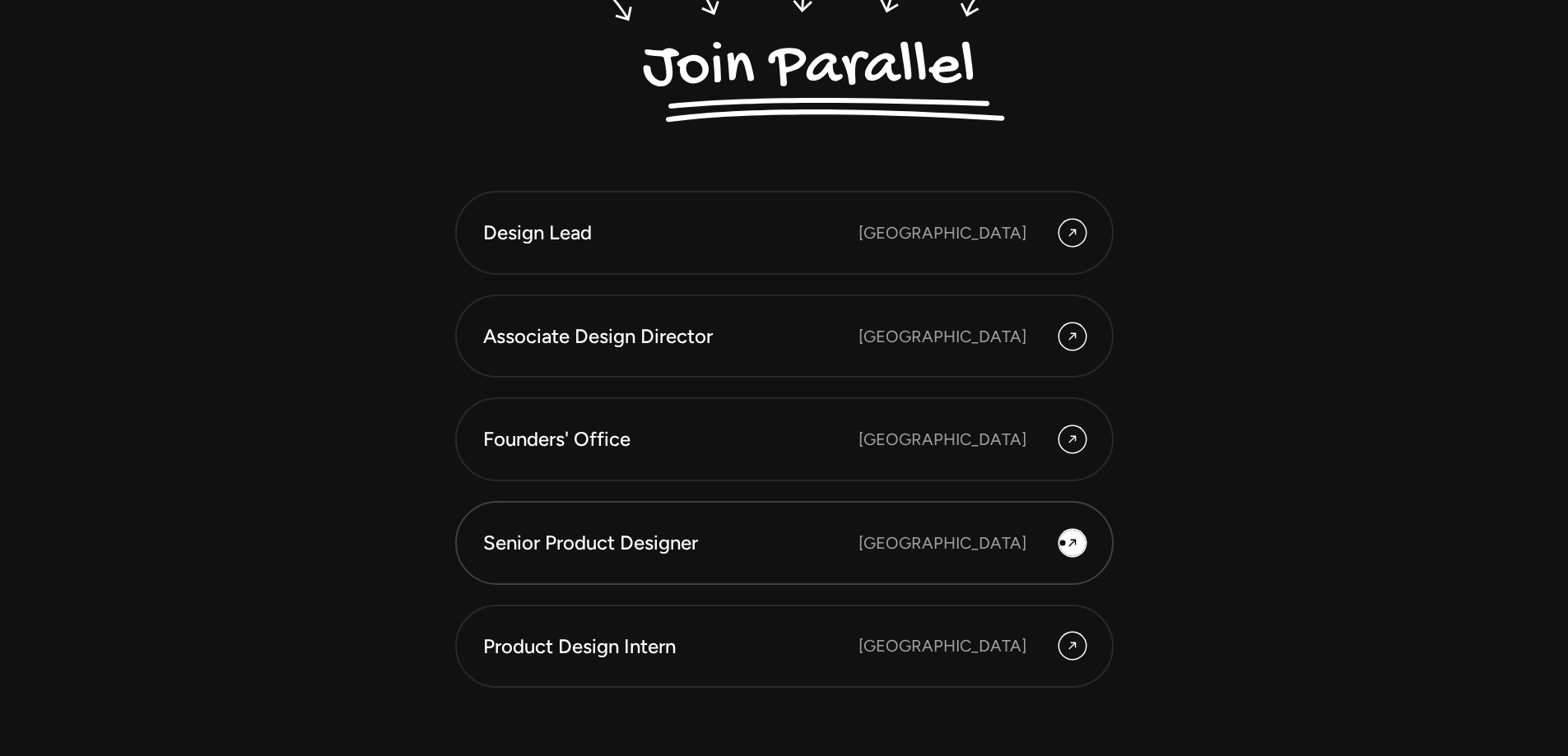
click at [1064, 543] on div at bounding box center [1072, 543] width 27 height 27
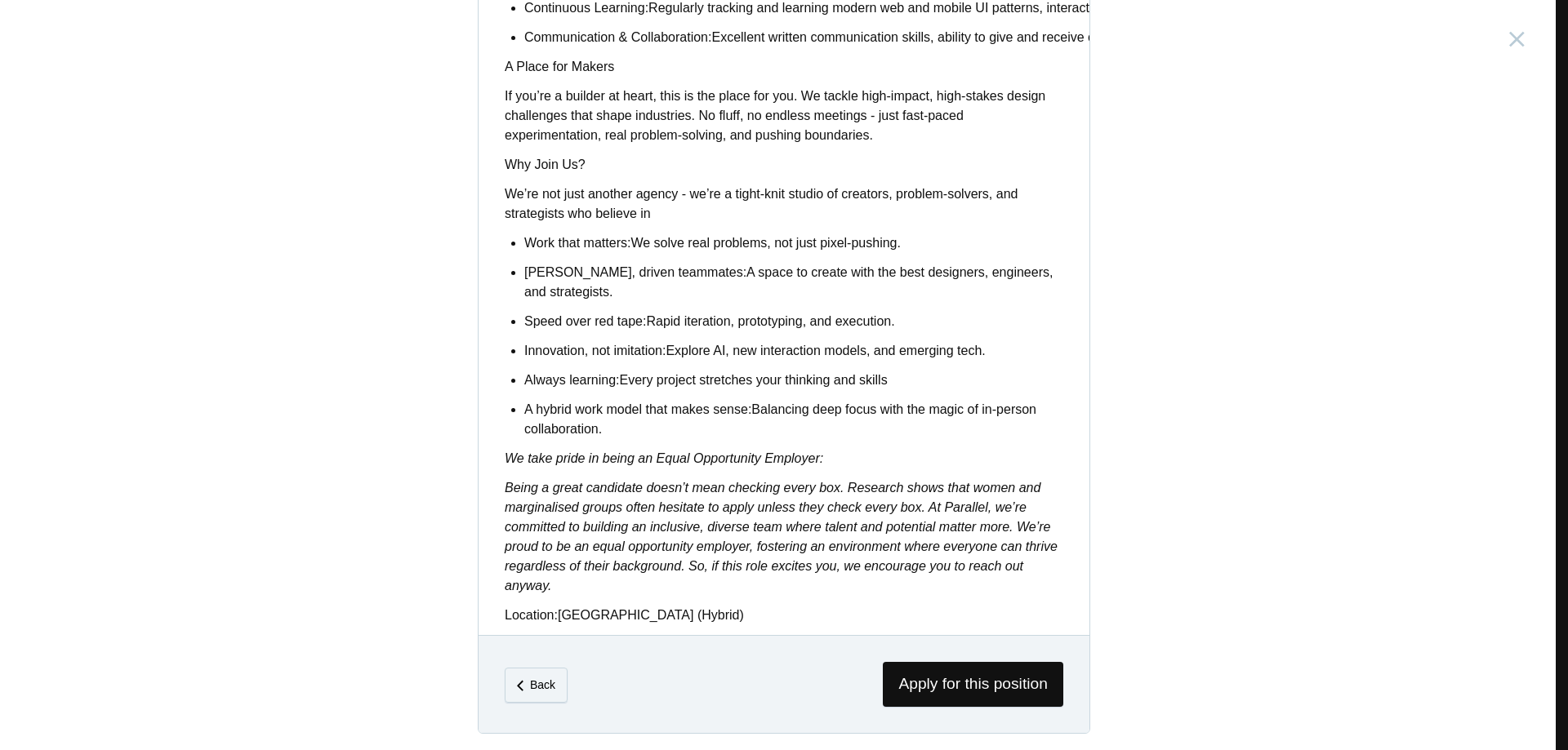
scroll to position [1217, 0]
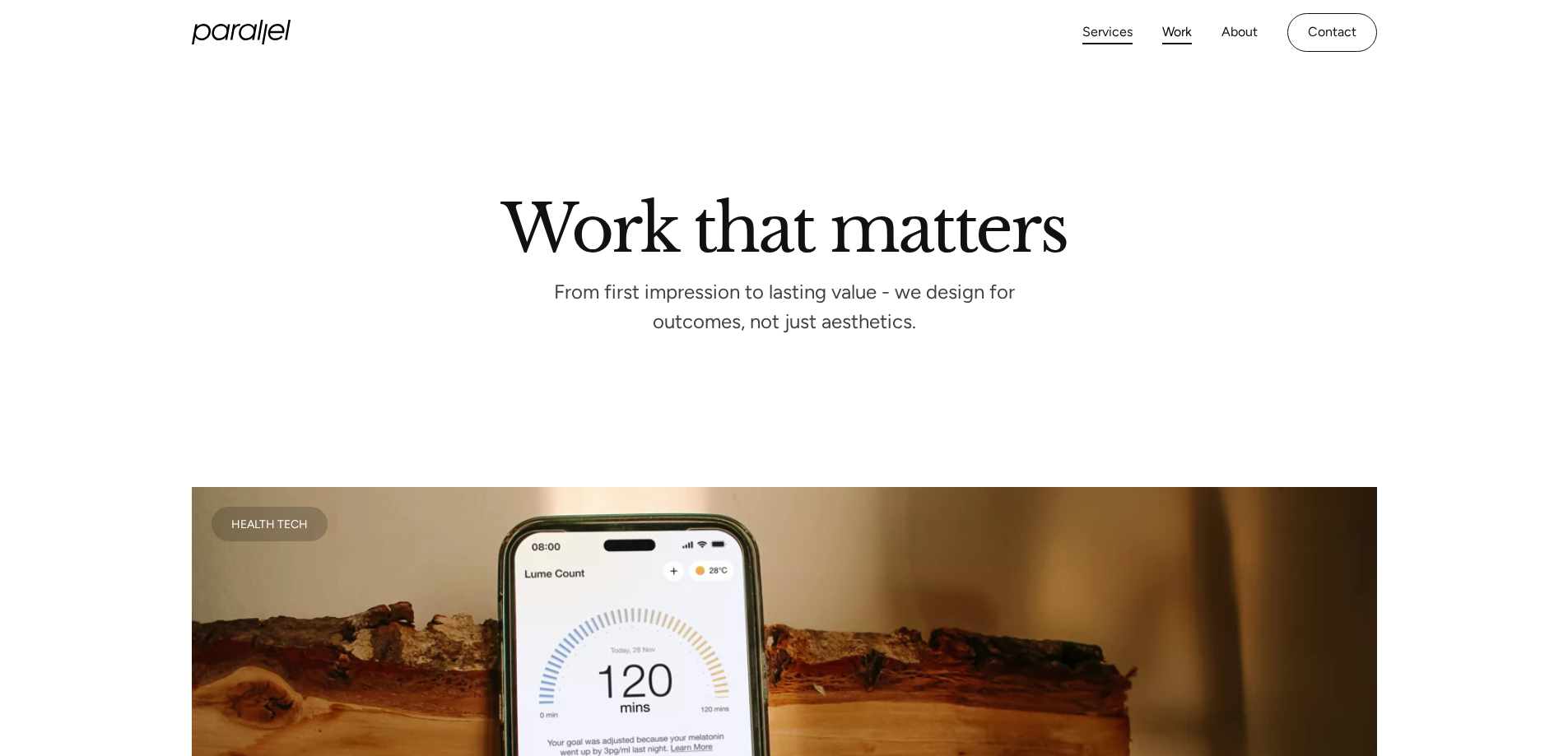
click at [1116, 28] on link "Services" at bounding box center [1107, 33] width 50 height 24
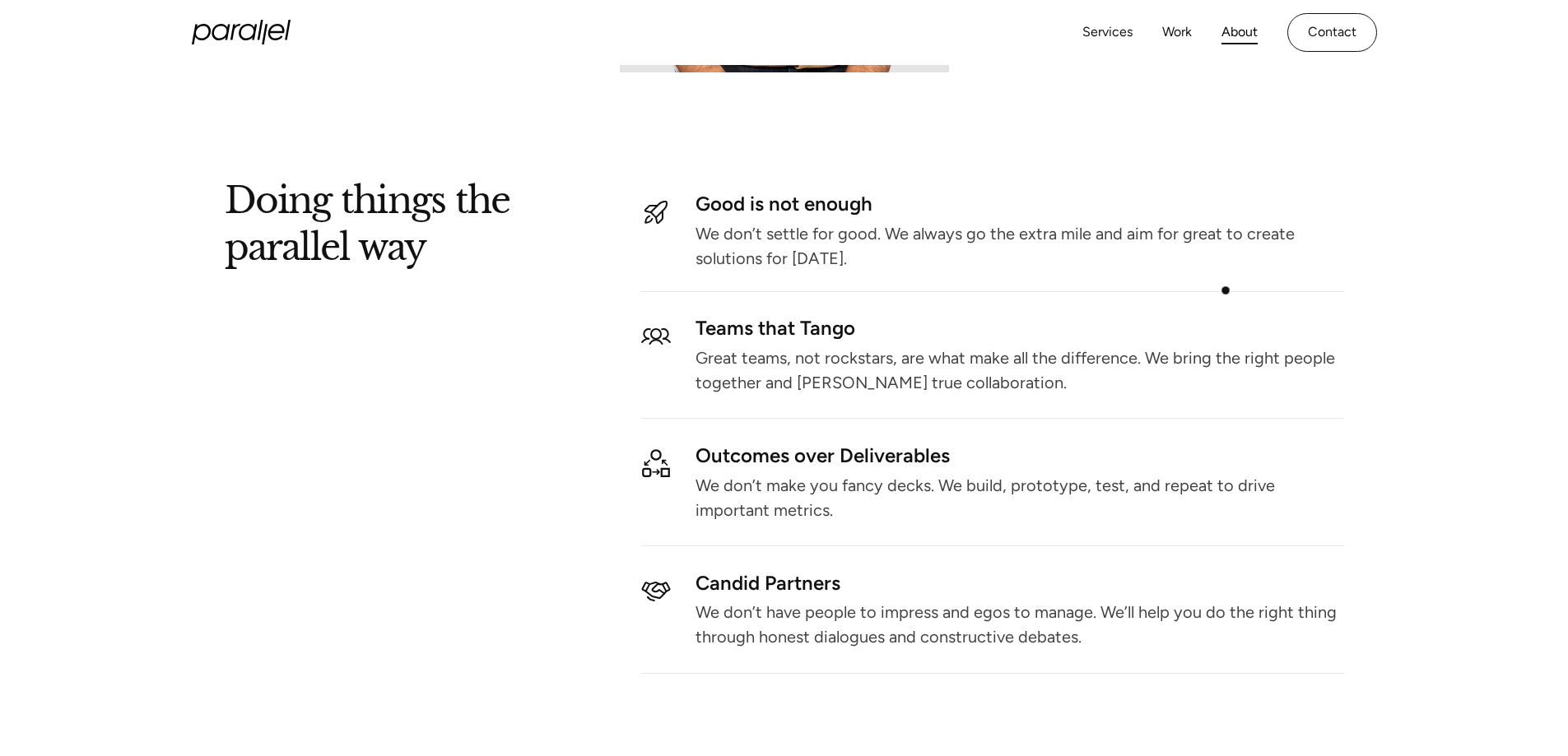
scroll to position [1971, 0]
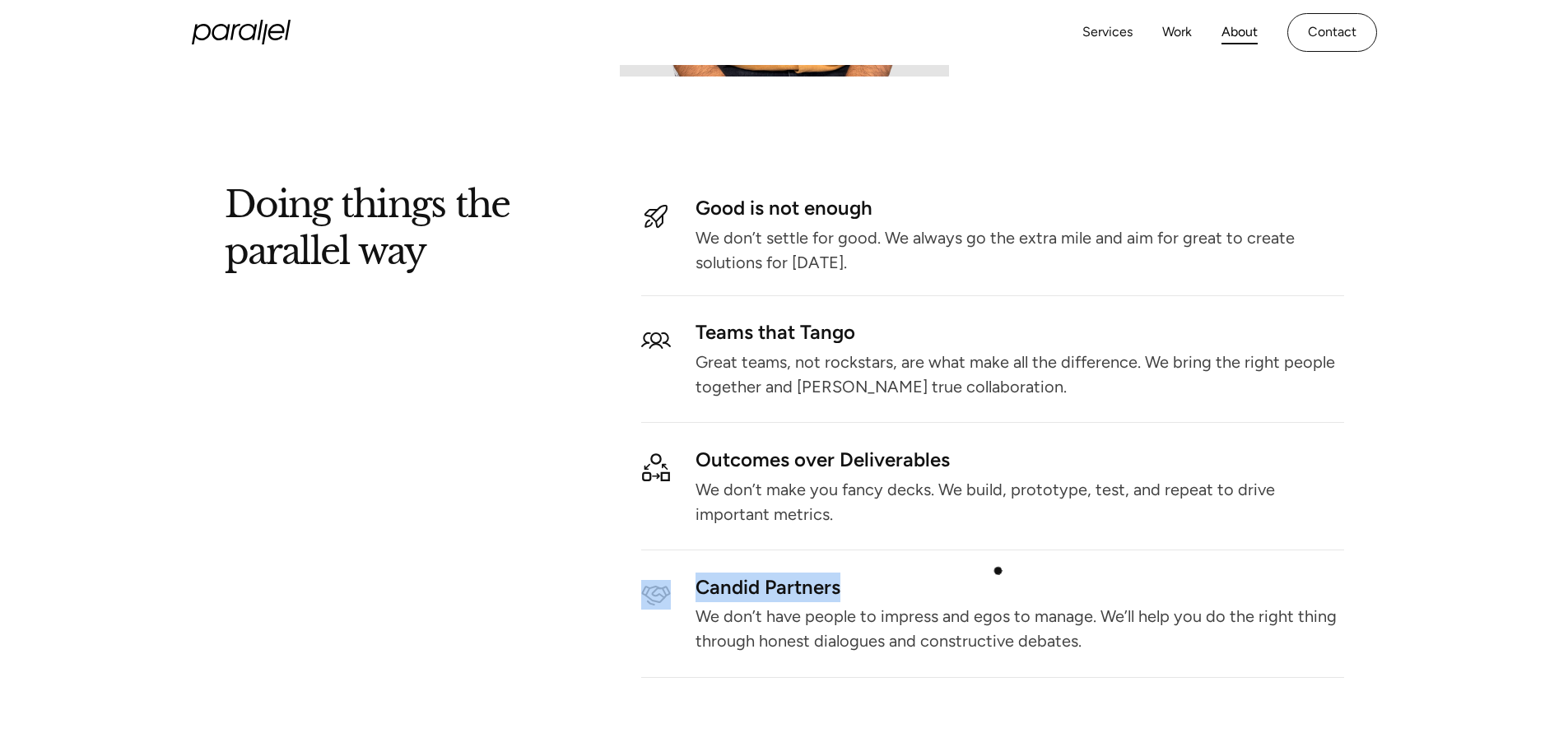
drag, startPoint x: 994, startPoint y: 560, endPoint x: 927, endPoint y: 514, distance: 81.3
click at [928, 514] on div "Good is not enough We don’t settle for good. We always go the extra mile and ai…" at bounding box center [992, 434] width 702 height 486
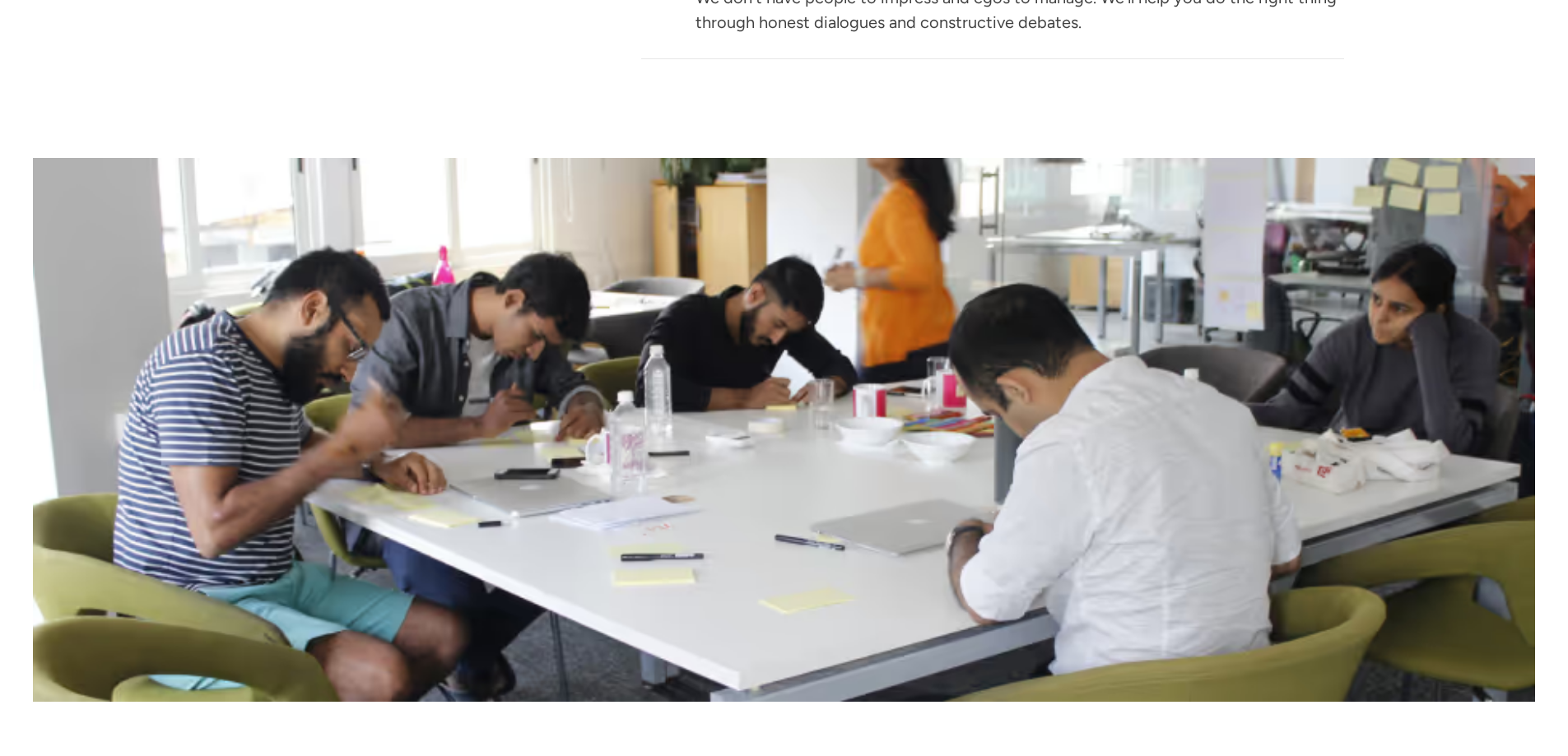
scroll to position [3946, 0]
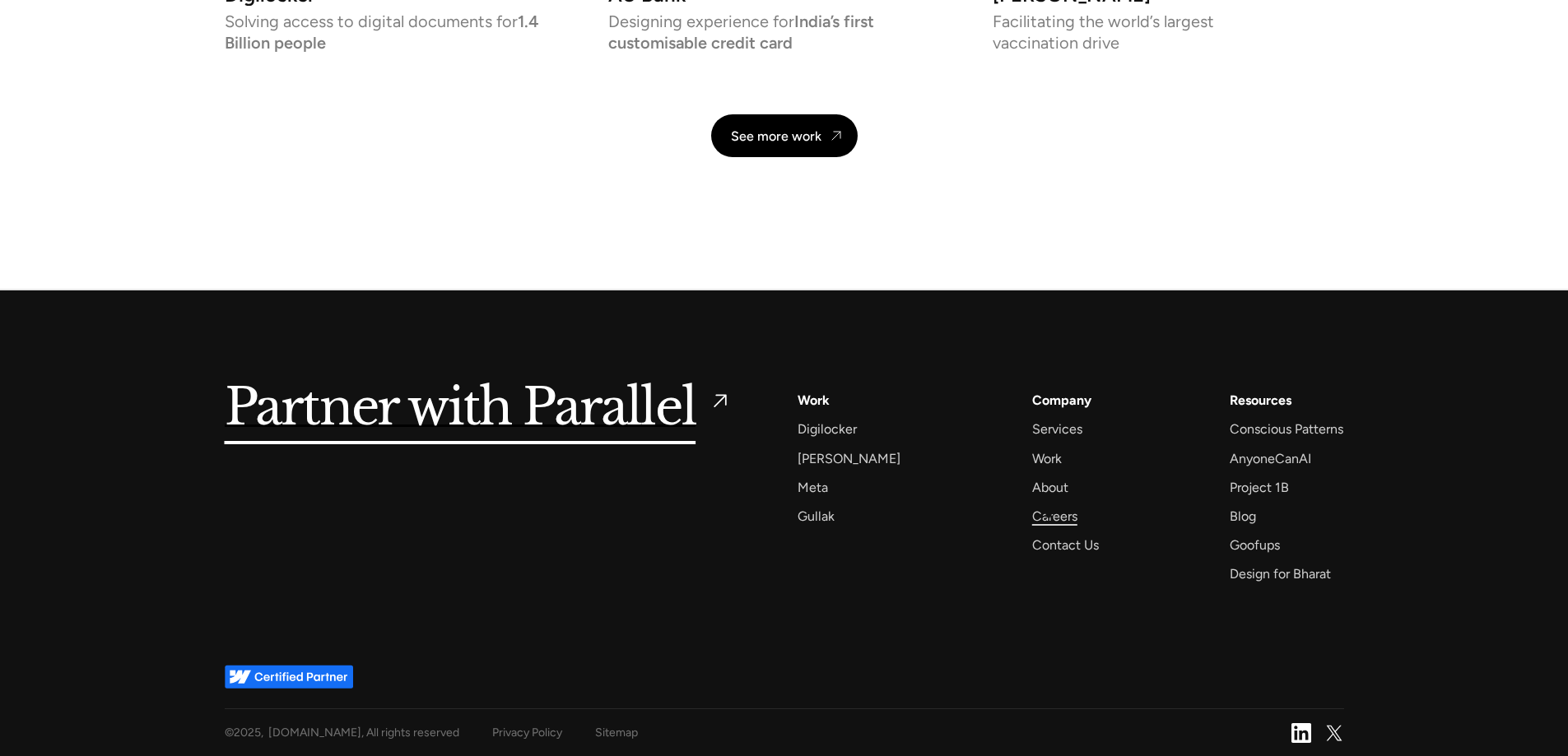
click at [1048, 515] on div "Careers" at bounding box center [1054, 516] width 46 height 22
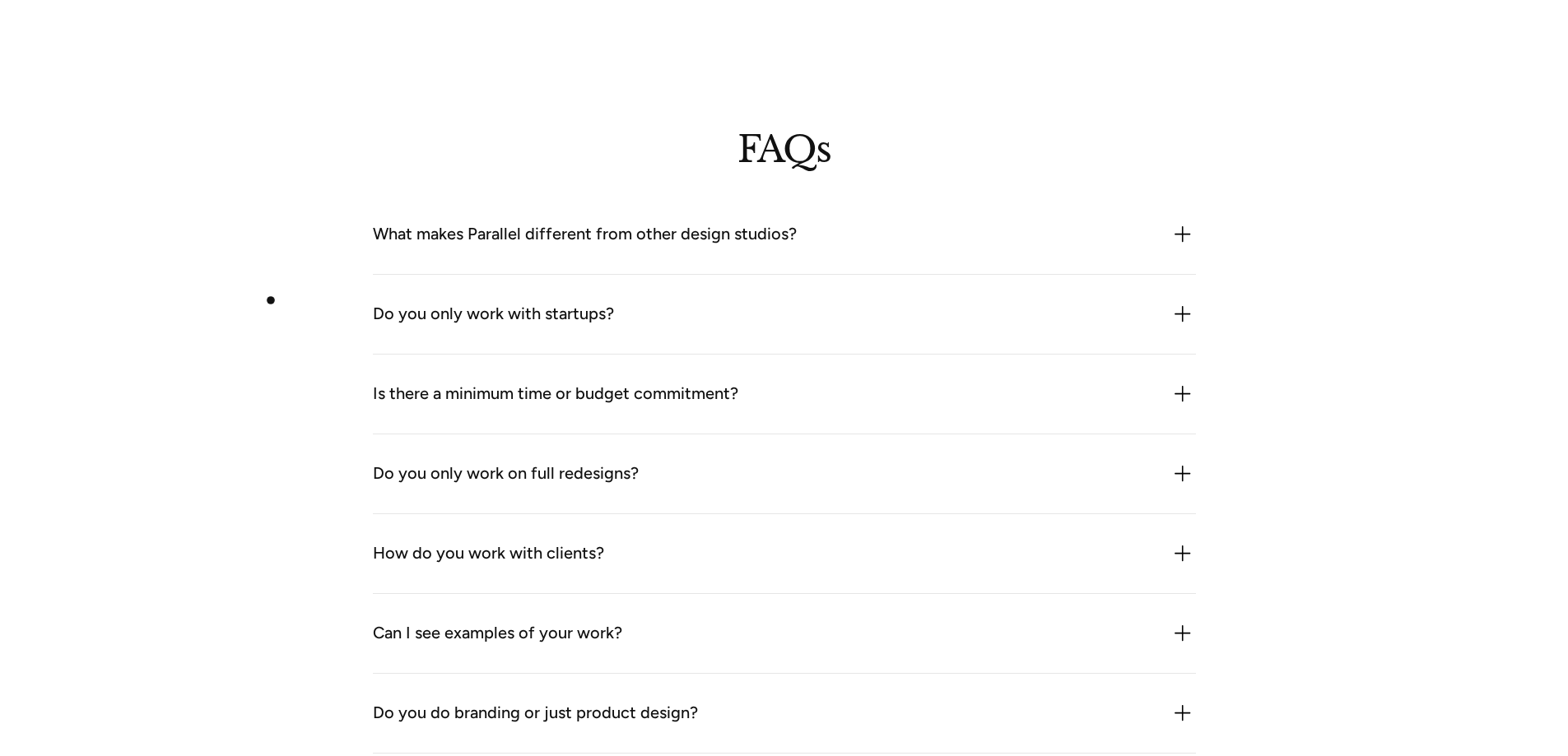
scroll to position [4935, 0]
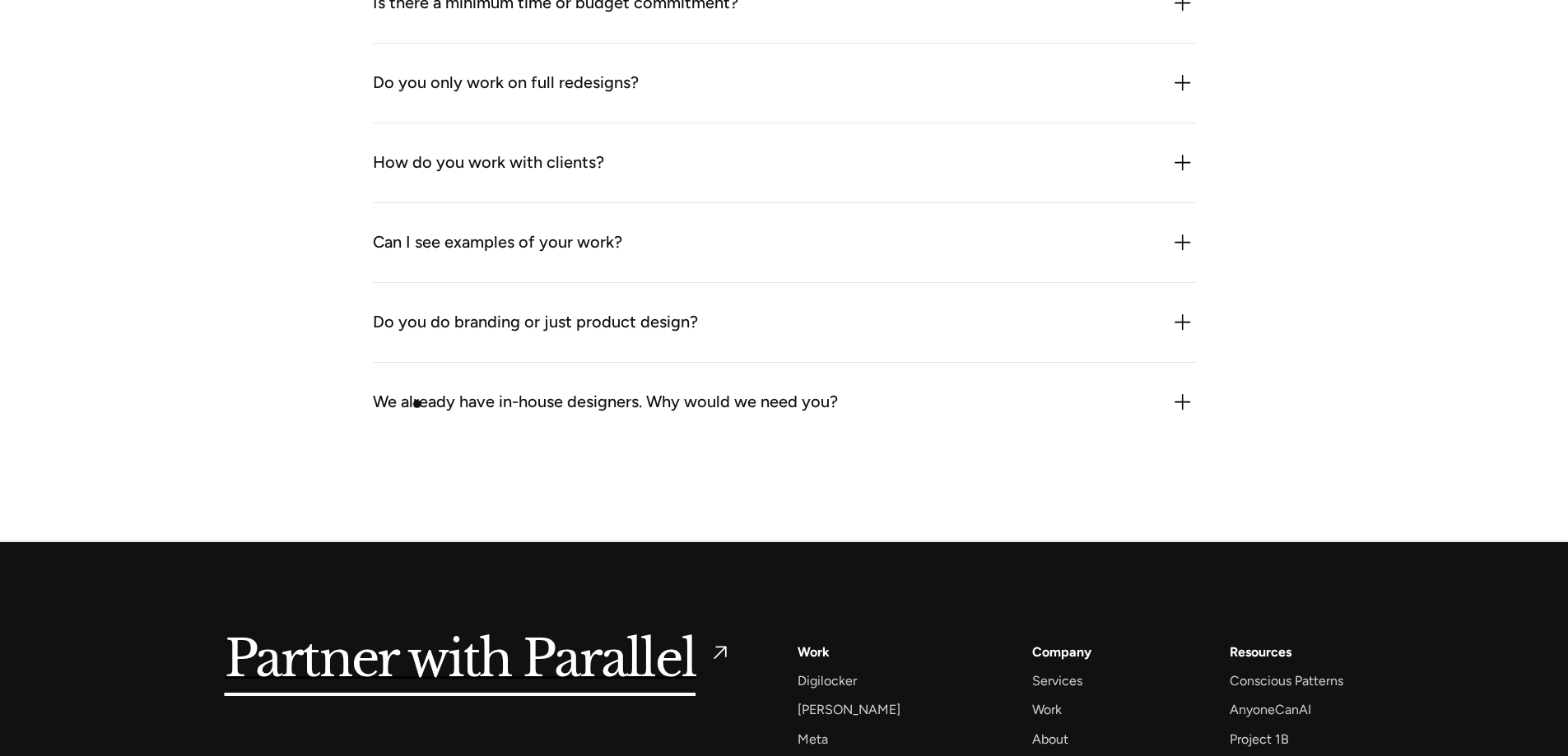
click at [417, 405] on div "We already have in-house designers. Why would we need you?" at bounding box center [604, 403] width 465 height 27
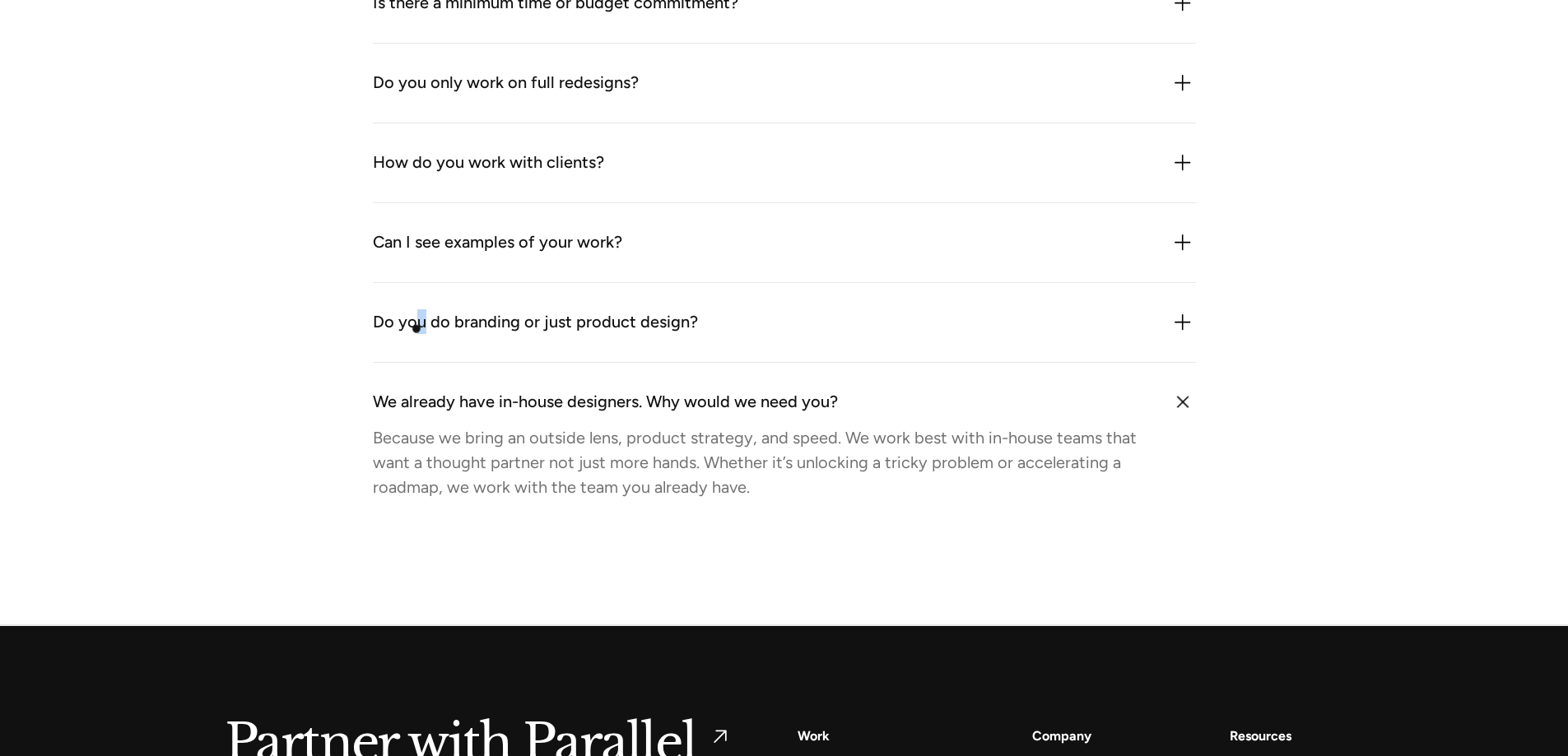
click at [422, 328] on div "Do you do branding or just product design?" at bounding box center [534, 322] width 325 height 27
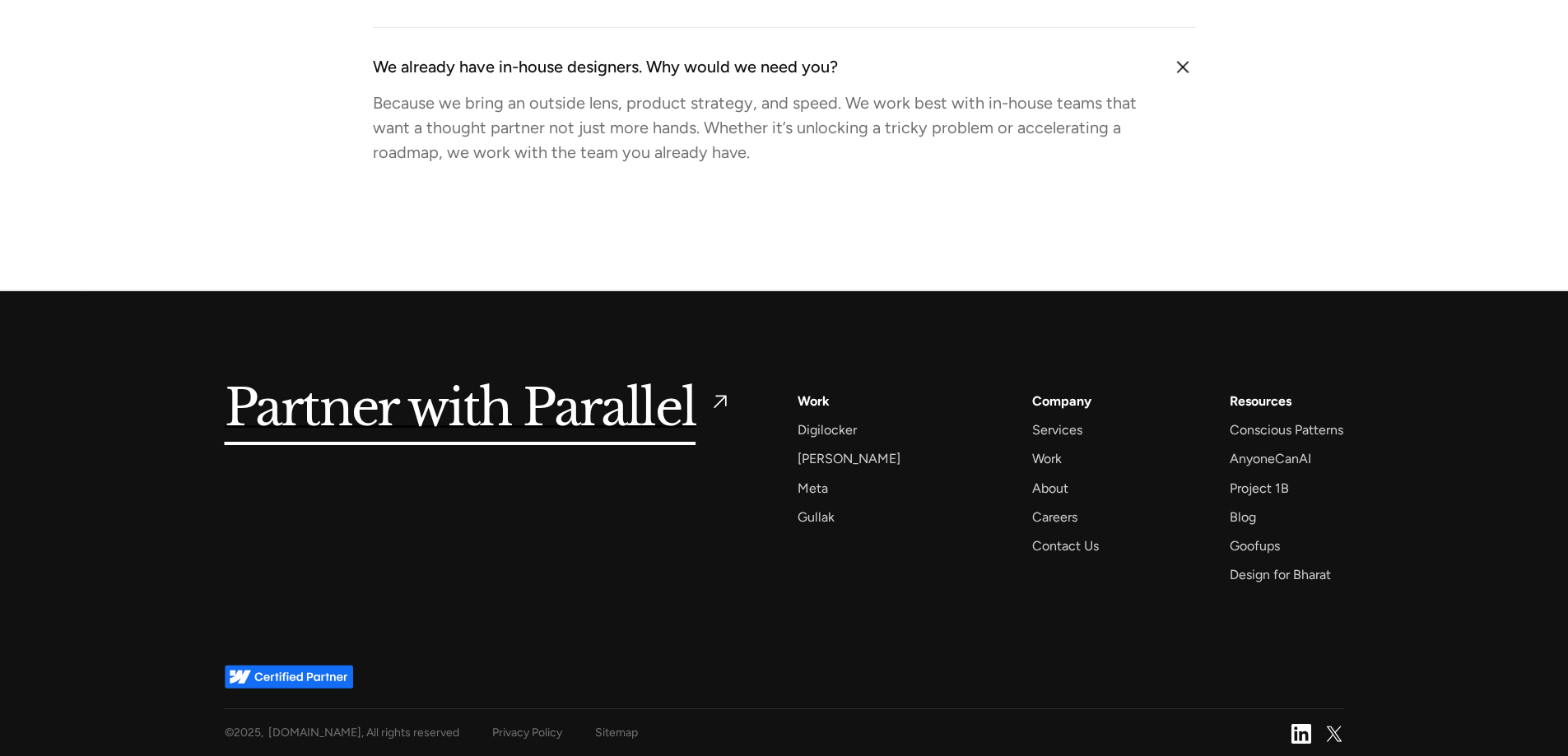
scroll to position [5355, 0]
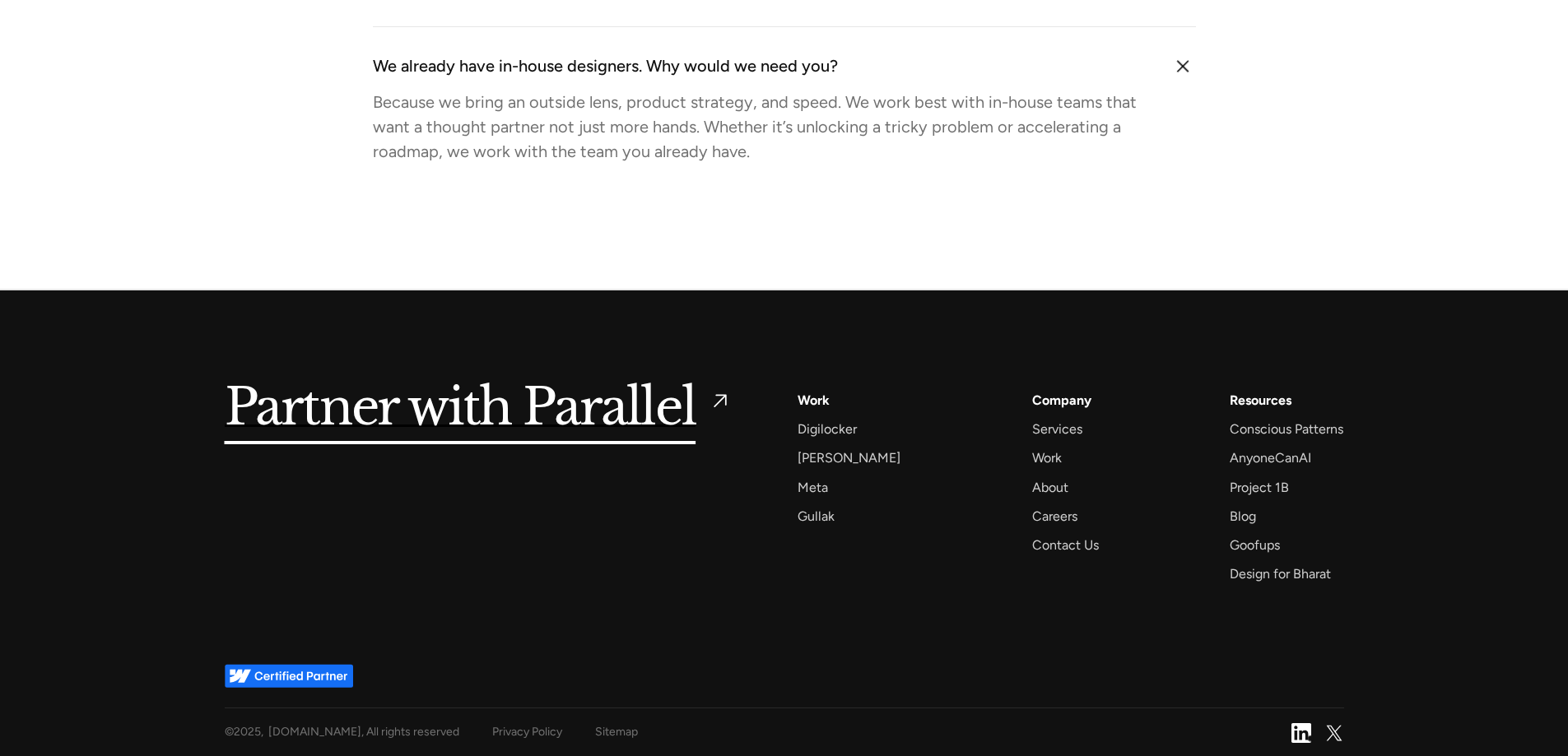
click at [1310, 738] on img at bounding box center [1301, 733] width 20 height 20
click at [1271, 540] on div "Goofups" at bounding box center [1254, 546] width 50 height 22
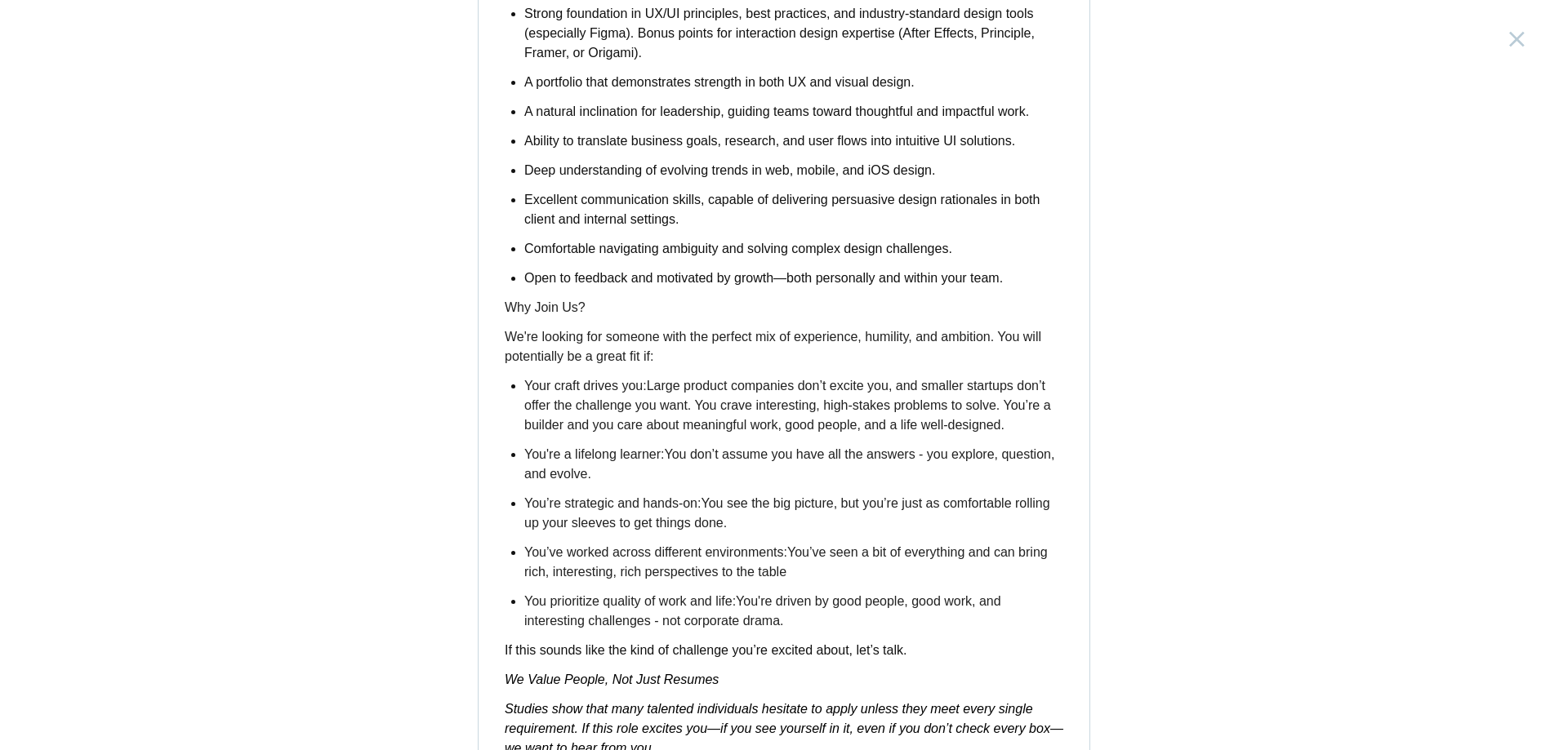
scroll to position [1900, 0]
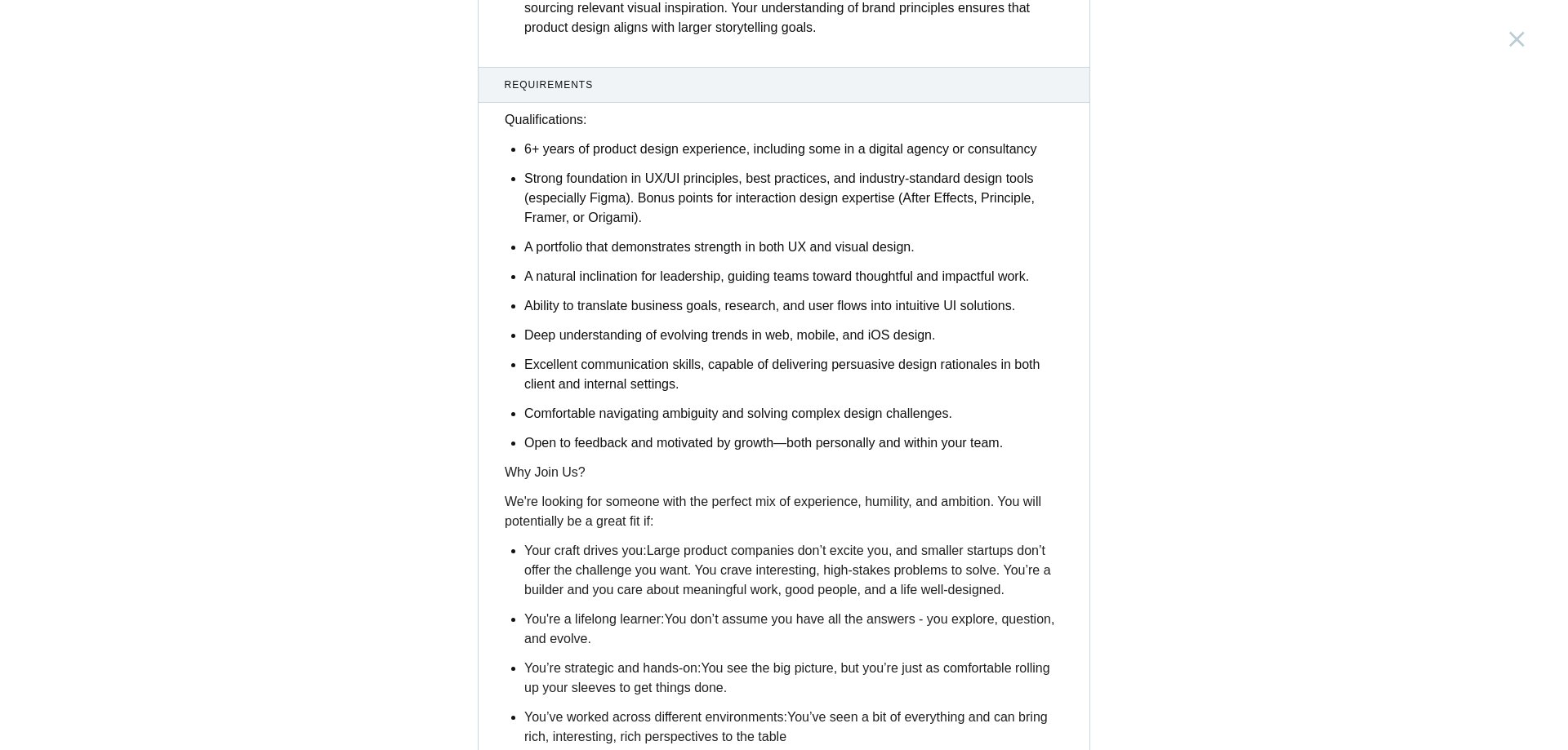
click at [588, 218] on span "Strong foundation in UX/UI principles, best practices, and industry-standard de…" at bounding box center [779, 198] width 511 height 53
click at [1015, 200] on span "Strong foundation in UX/UI principles, best practices, and industry-standard de…" at bounding box center [779, 198] width 511 height 53
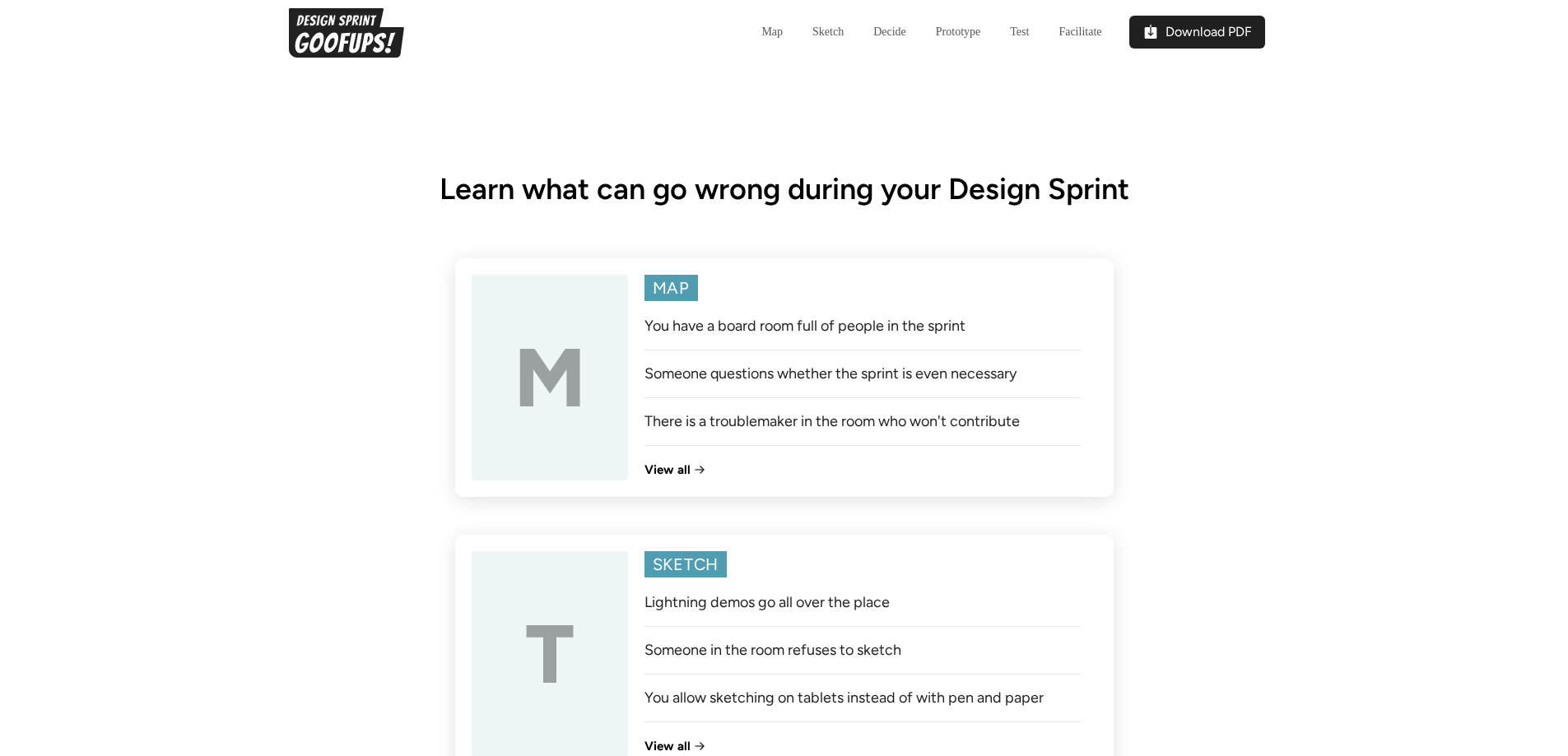
scroll to position [905, 0]
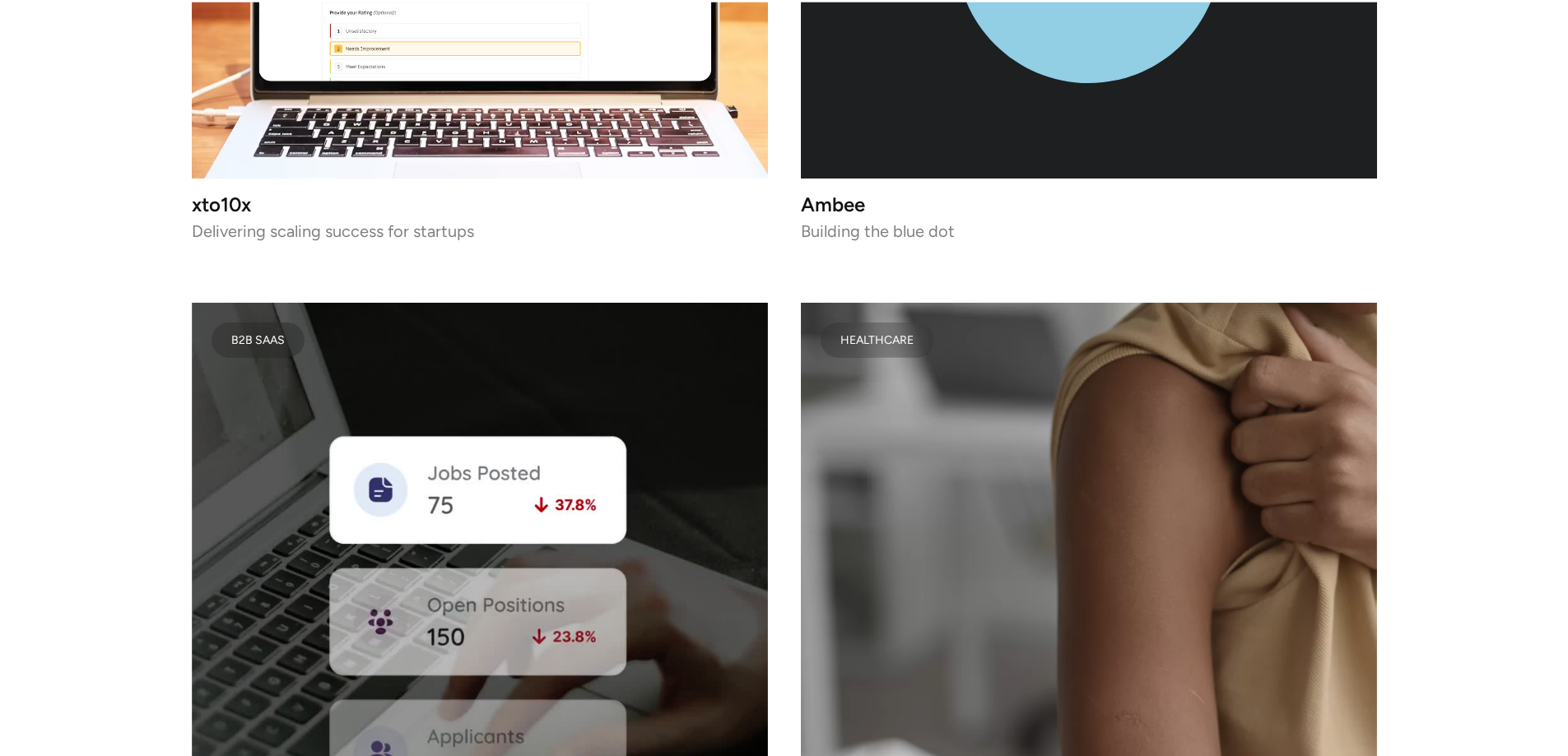
scroll to position [11049, 0]
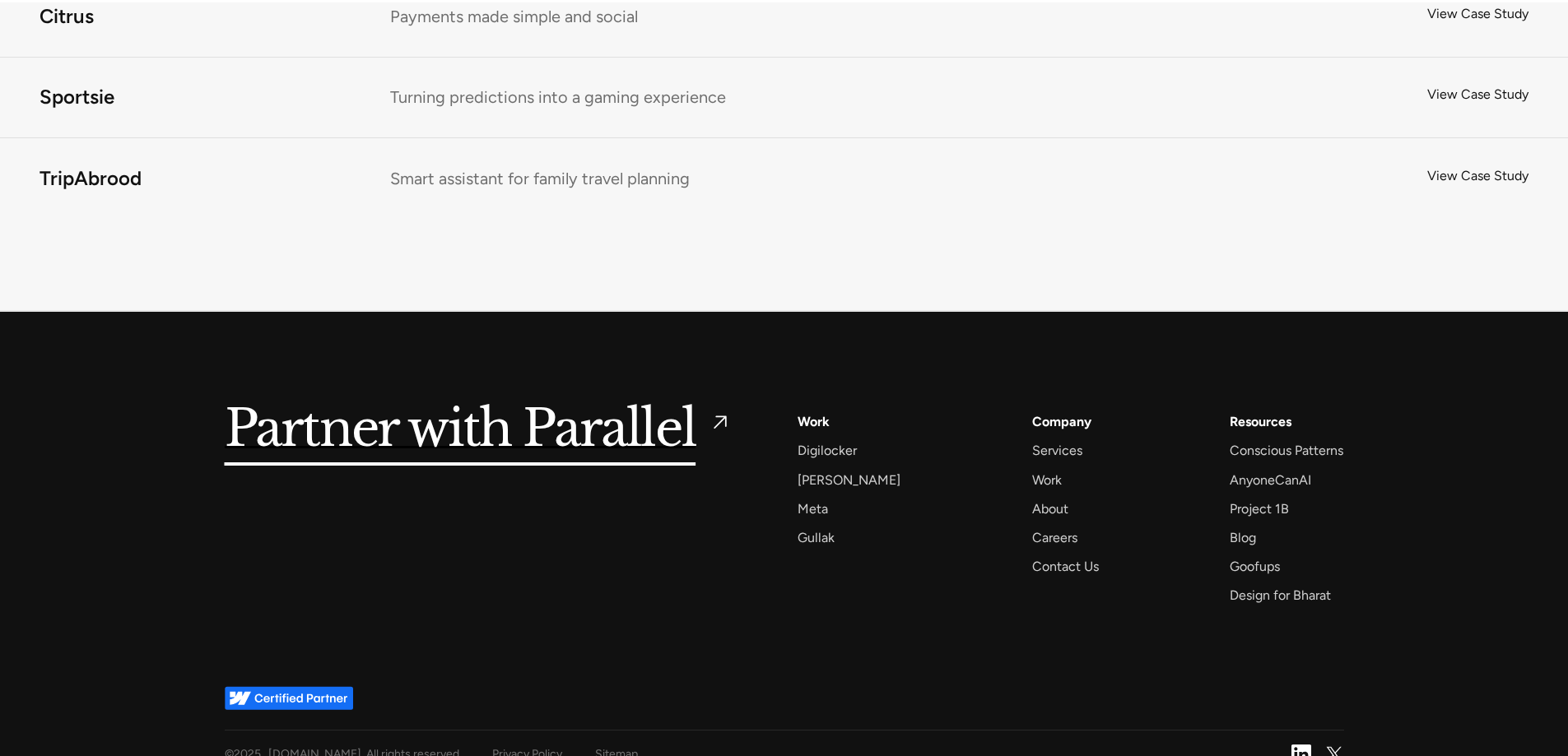
drag, startPoint x: 153, startPoint y: 452, endPoint x: 75, endPoint y: 646, distance: 209.1
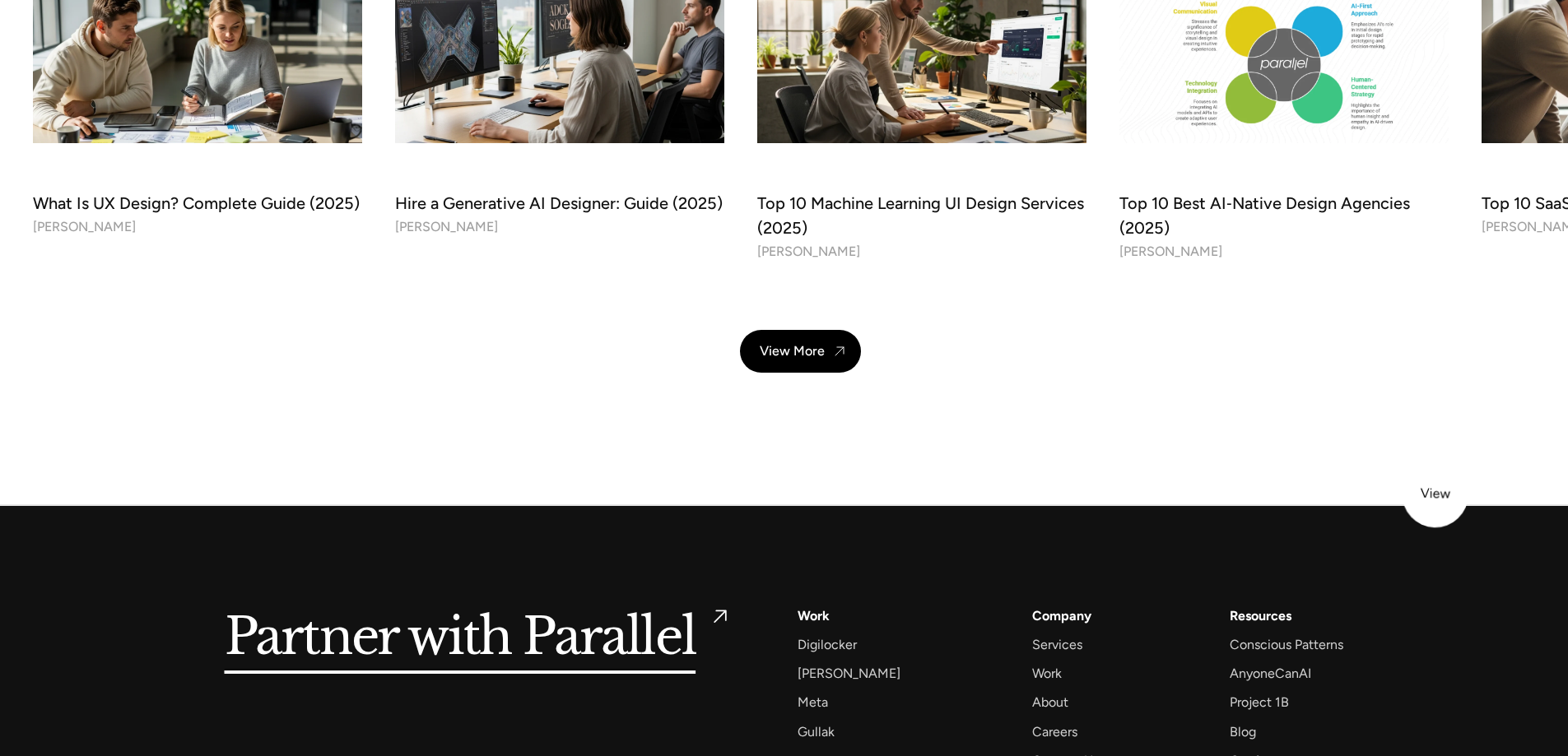
scroll to position [6063, 0]
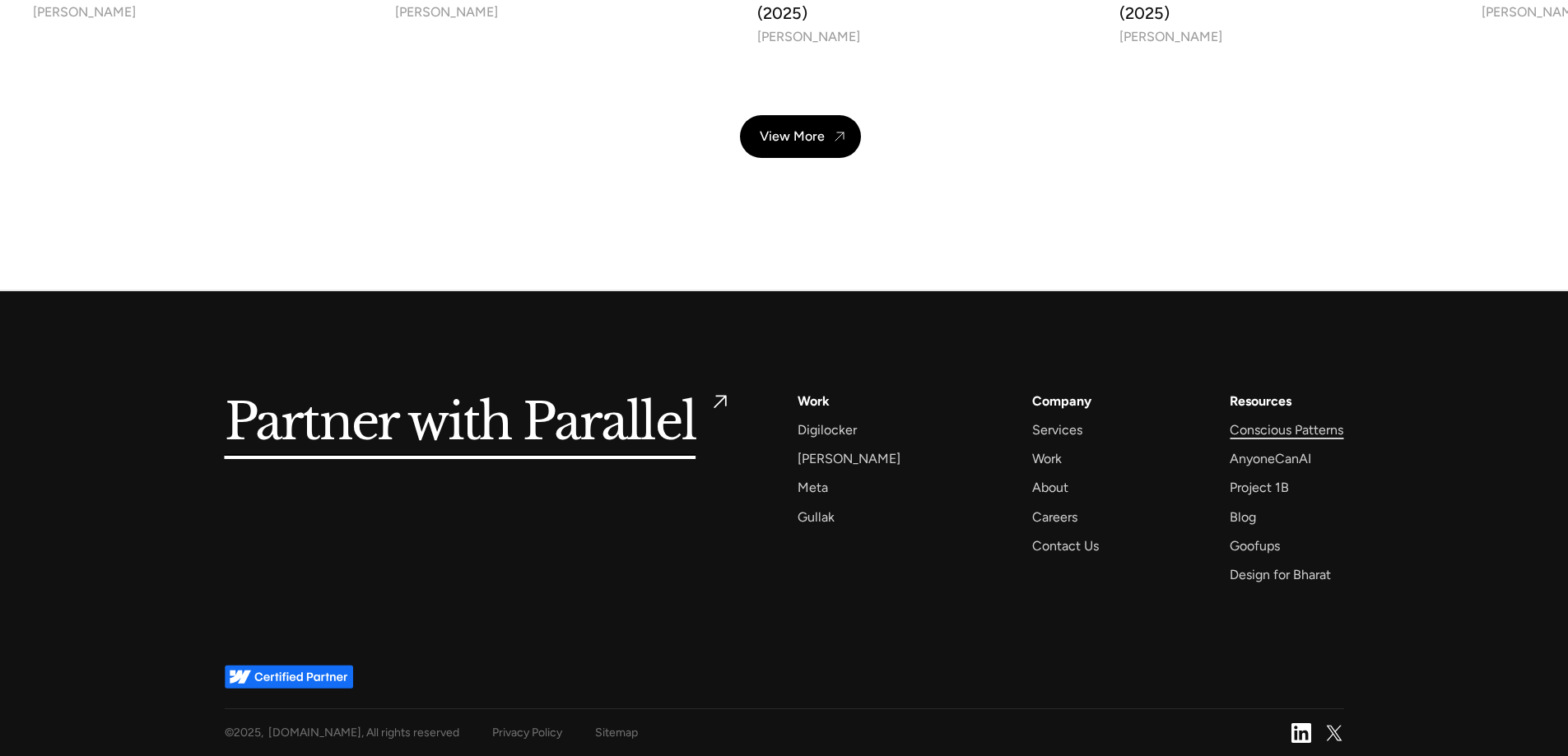
click at [1296, 423] on div "Conscious Patterns" at bounding box center [1286, 430] width 114 height 22
